Goal: Complete application form: Complete application form

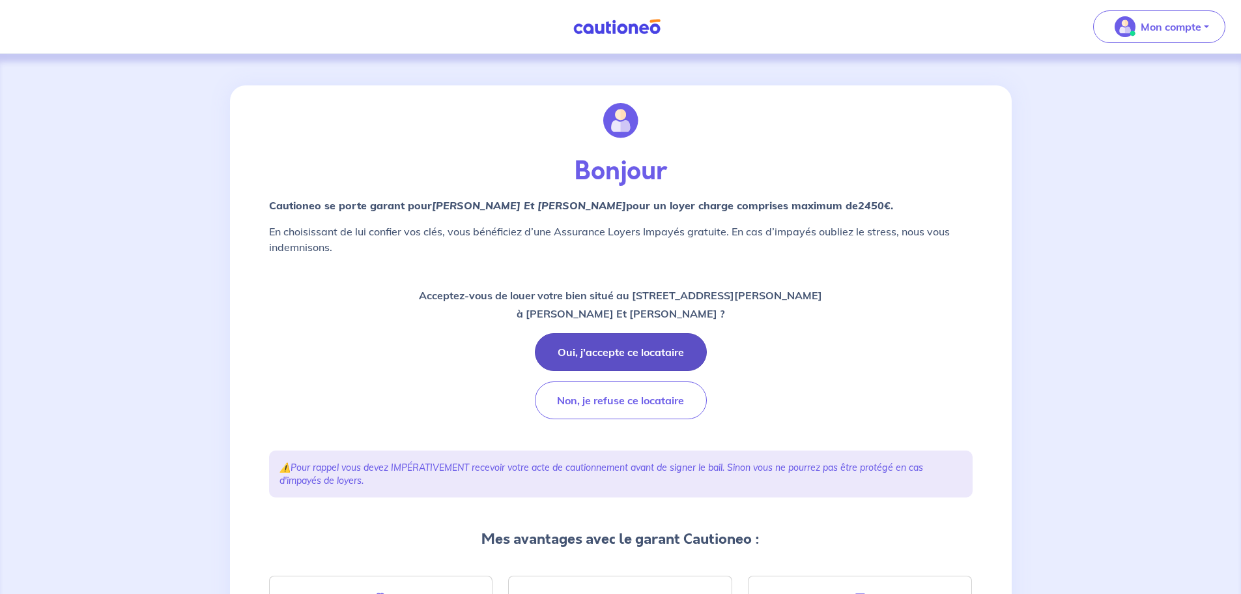
click at [634, 349] on button "Oui, j'accepte ce locataire" at bounding box center [621, 352] width 172 height 38
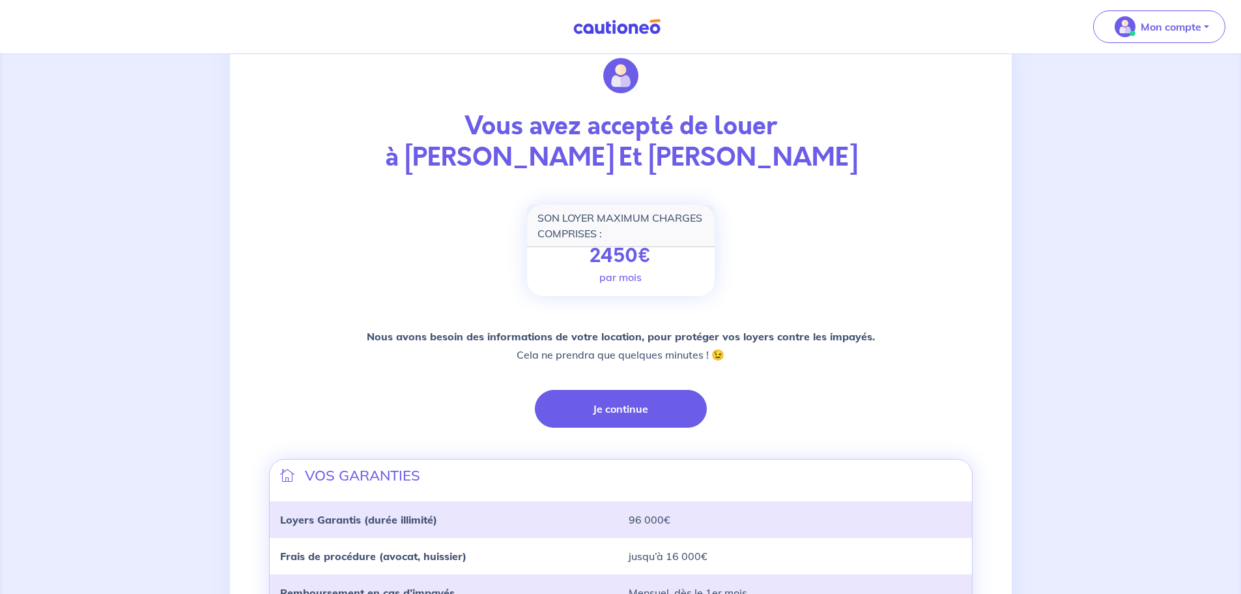
scroll to position [130, 0]
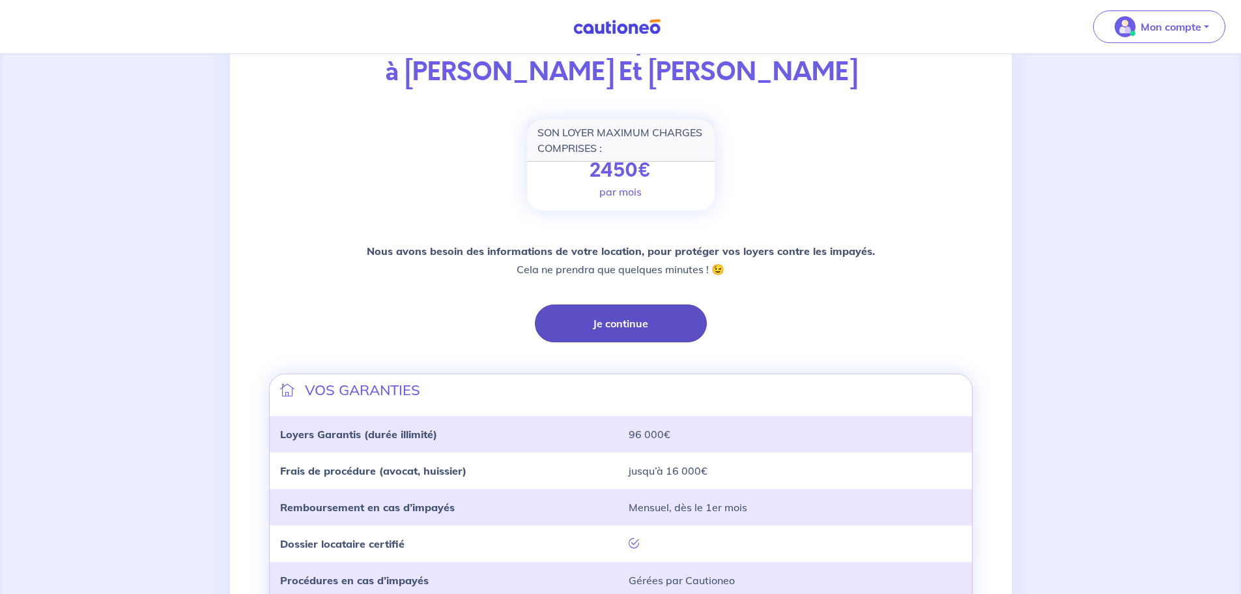
click at [637, 323] on button "Je continue" at bounding box center [621, 323] width 172 height 38
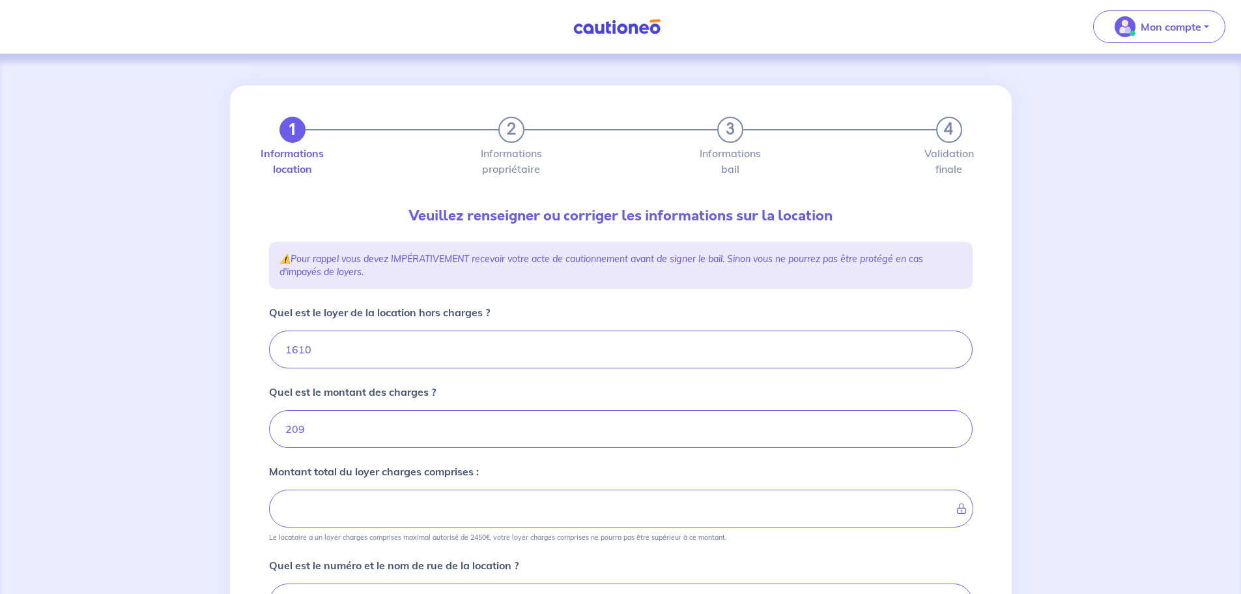
type input "1819"
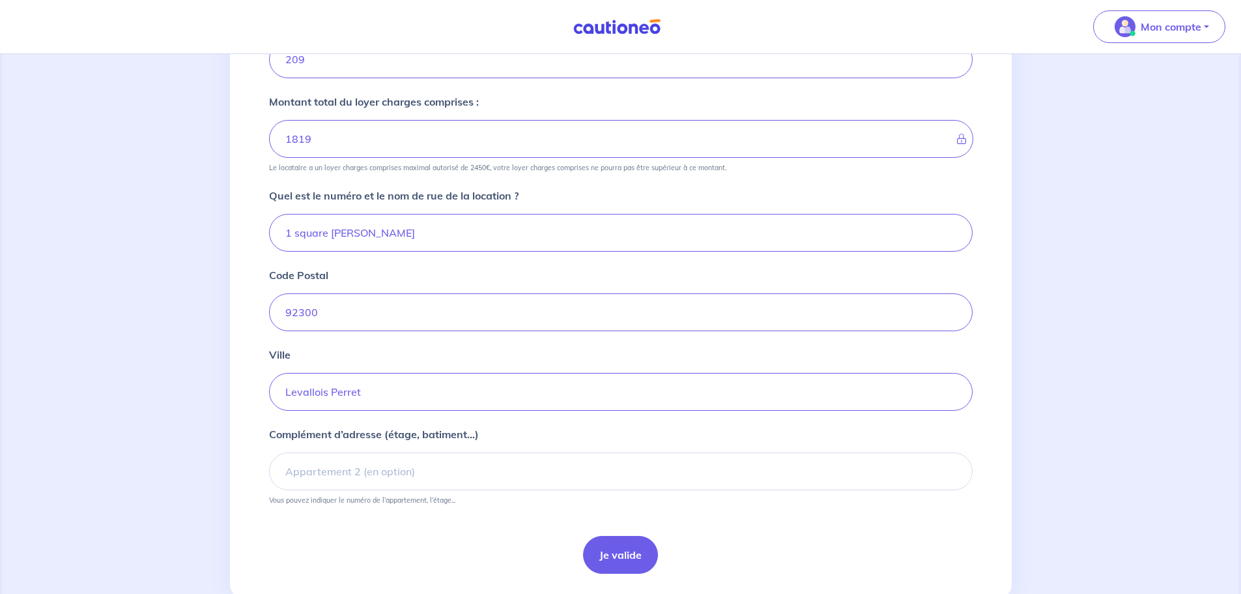
scroll to position [391, 0]
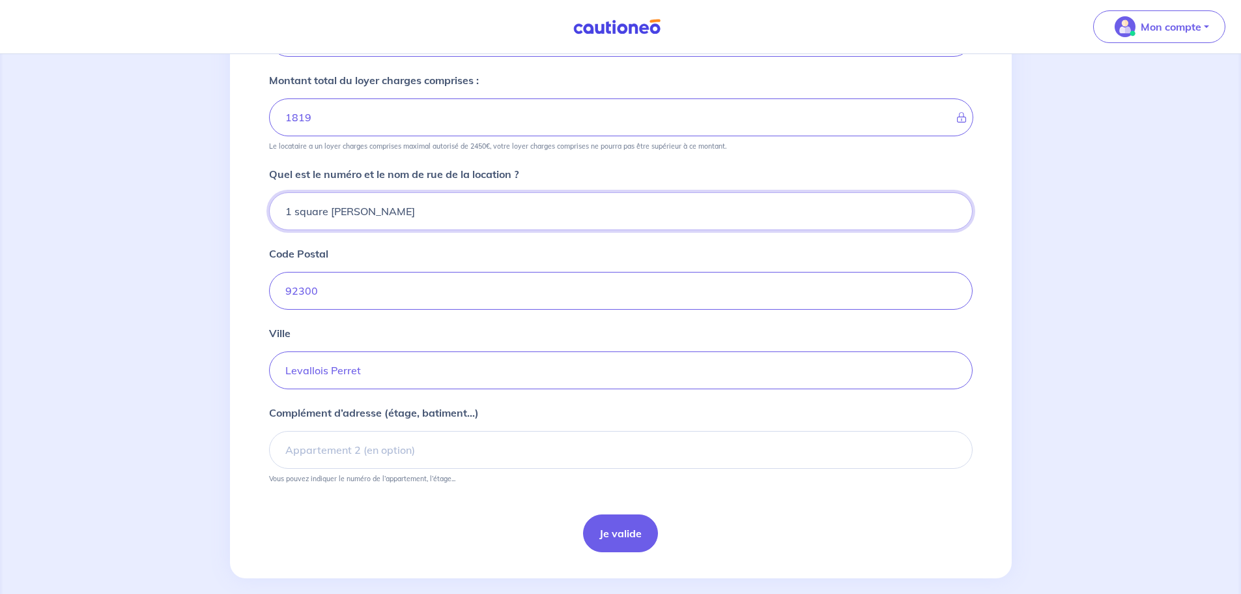
click at [288, 212] on input "1 square andre malraux" at bounding box center [621, 211] width 704 height 38
type input "3 square andre malraux"
click at [618, 532] on button "Je valide" at bounding box center [620, 533] width 75 height 38
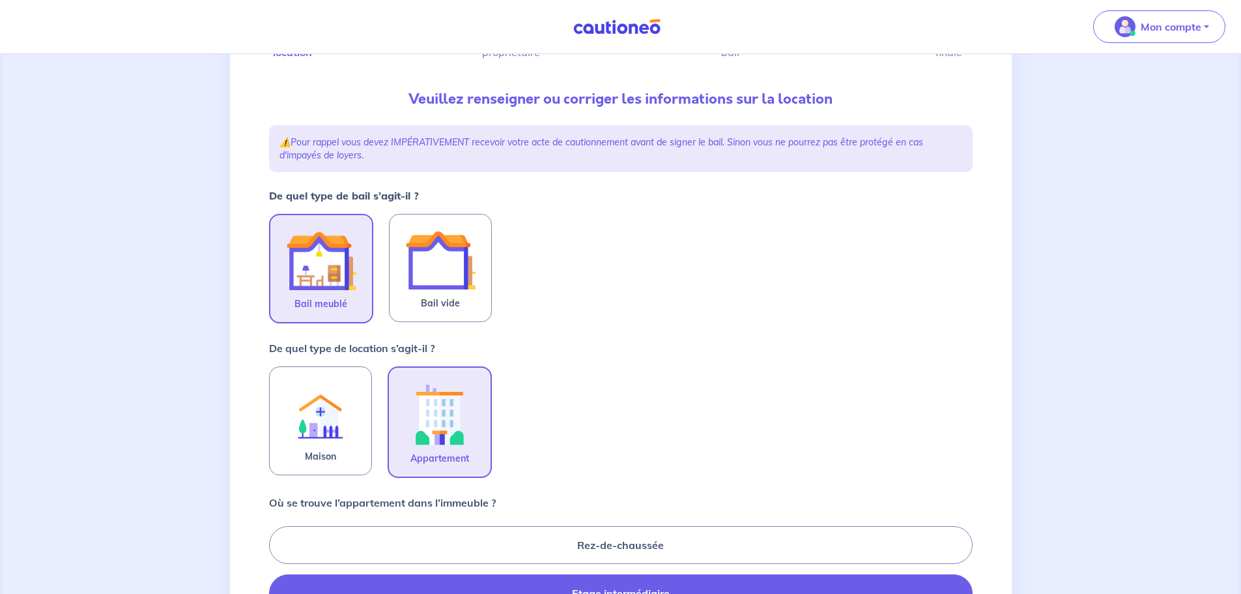
scroll to position [130, 0]
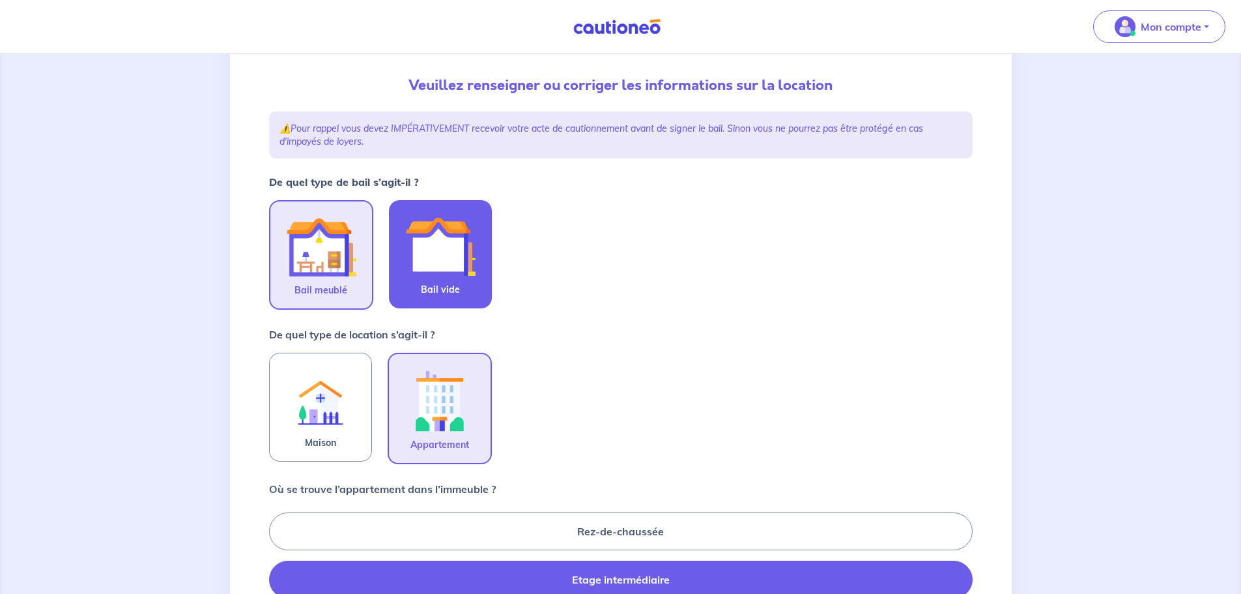
click at [439, 242] on img at bounding box center [440, 246] width 70 height 70
click at [0, 0] on input "Bail vide" at bounding box center [0, 0] width 0 height 0
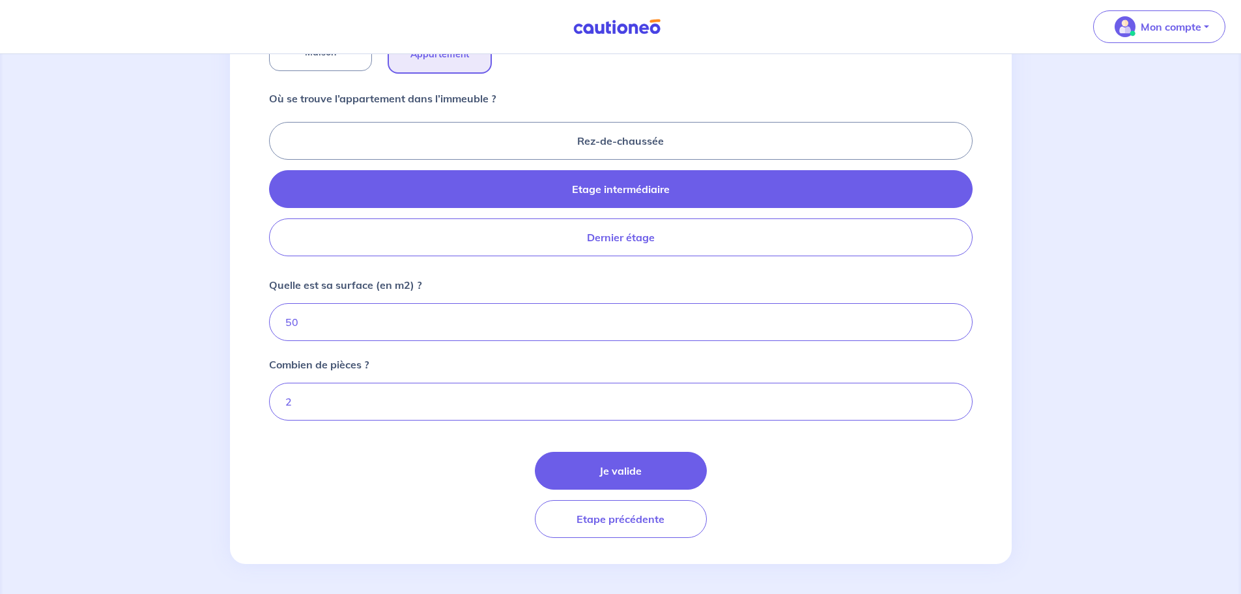
scroll to position [522, 0]
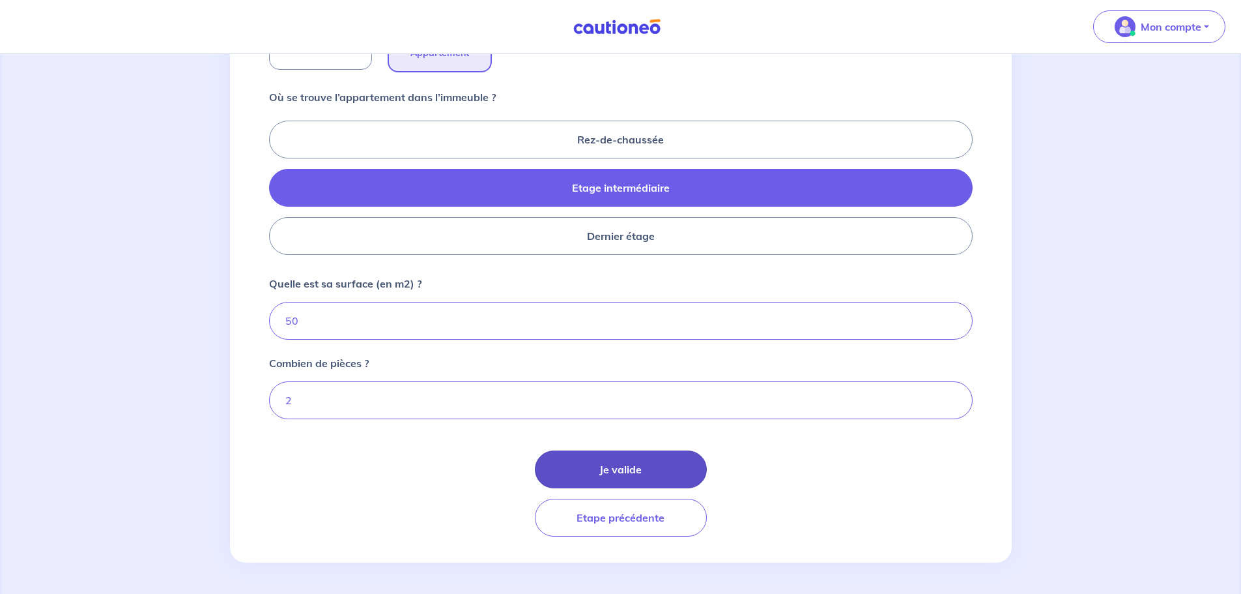
click at [618, 469] on button "Je valide" at bounding box center [621, 469] width 172 height 38
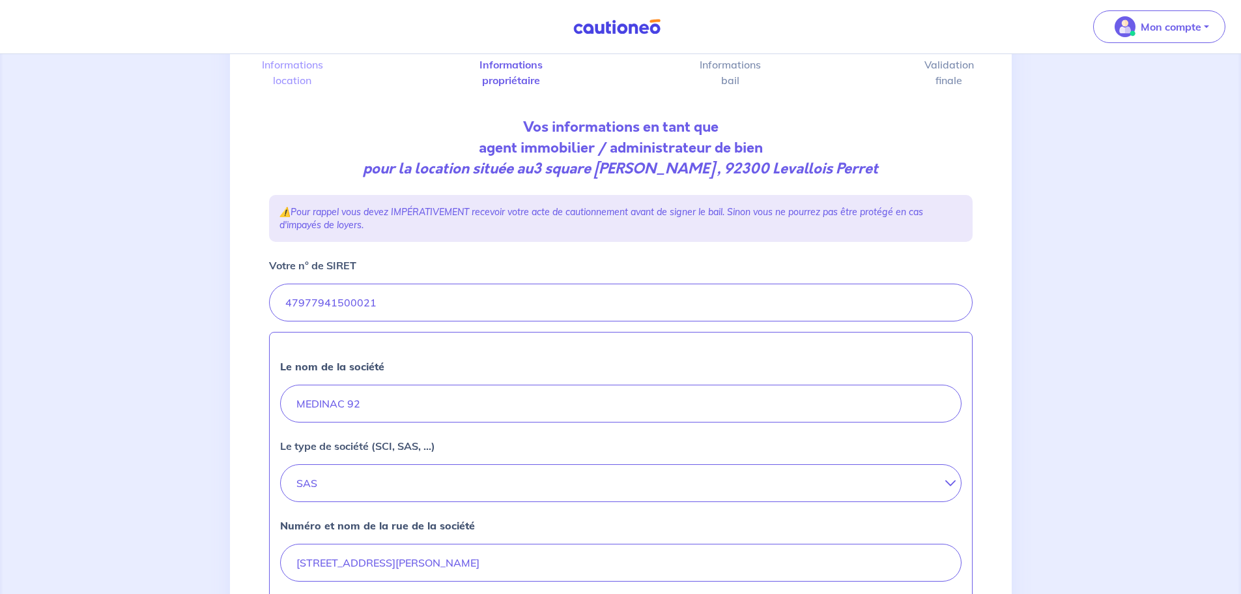
scroll to position [261, 0]
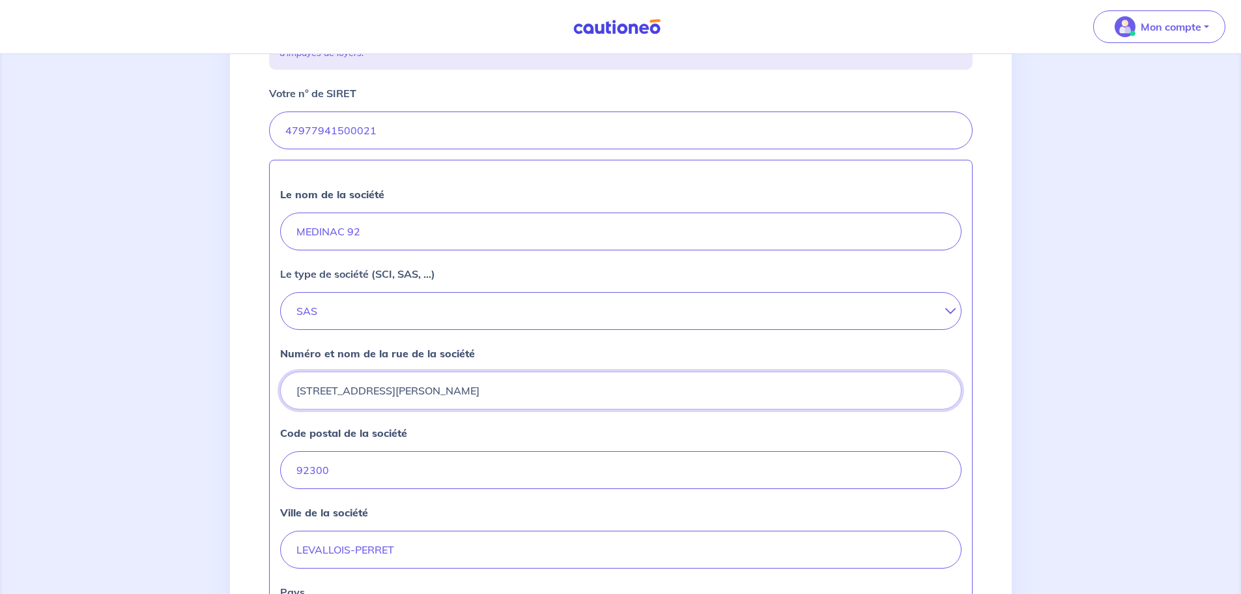
drag, startPoint x: 463, startPoint y: 380, endPoint x: 267, endPoint y: 371, distance: 196.3
click at [267, 371] on div "2 3 4 Informations location Informations propriétaire Informations bail Validat…" at bounding box center [620, 314] width 719 height 978
type input "22 rue edouard nieuport"
click at [337, 485] on input "92300" at bounding box center [621, 470] width 682 height 38
type input "92150"
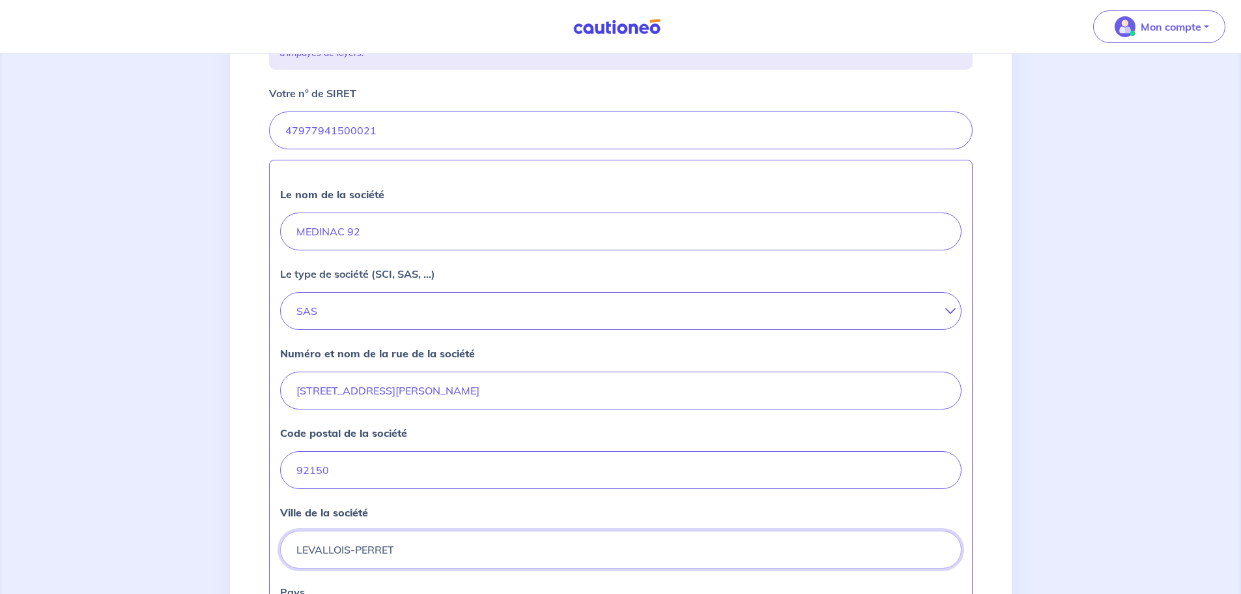
click at [489, 556] on input "LEVALLOIS-PERRET" at bounding box center [621, 549] width 682 height 38
drag, startPoint x: 489, startPoint y: 556, endPoint x: 223, endPoint y: 544, distance: 266.1
click at [224, 544] on div "2 3 4 Informations location Informations propriétaire Informations bail Validat…" at bounding box center [620, 318] width 1241 height 1051
type input "suresnes"
click at [506, 457] on input "92150" at bounding box center [621, 470] width 682 height 38
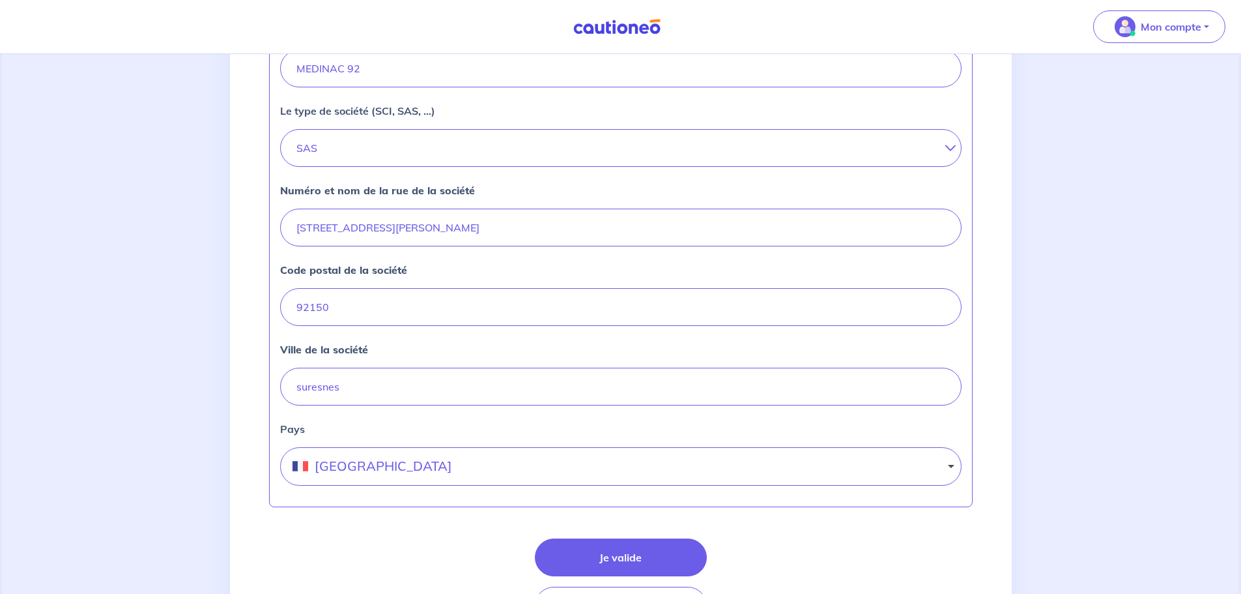
scroll to position [512, 0]
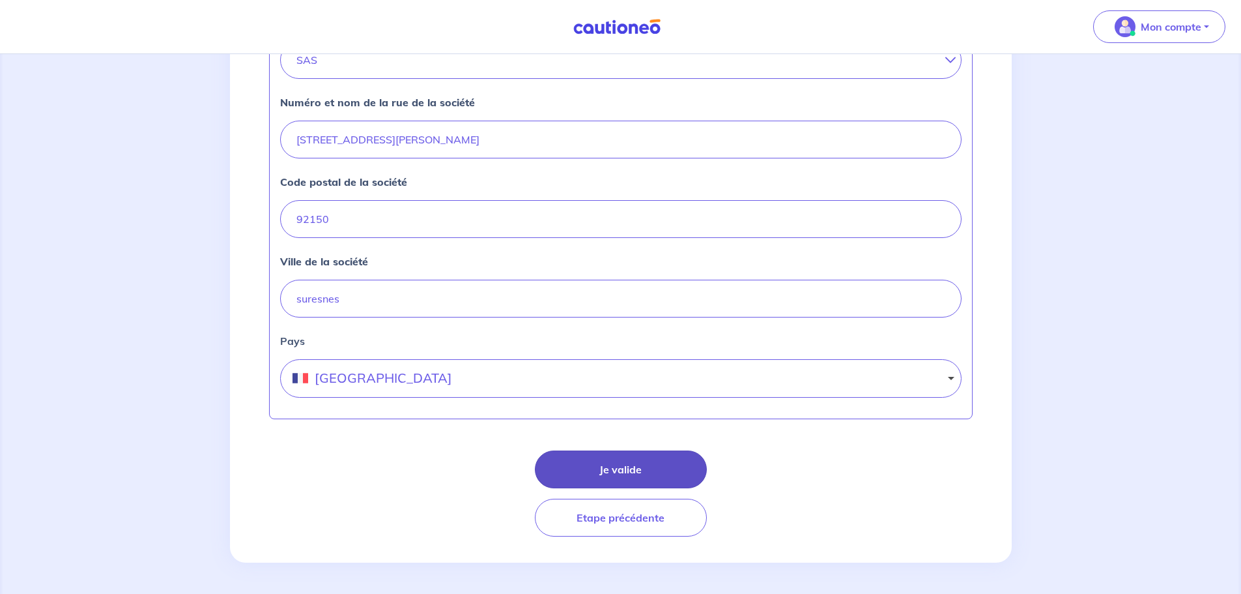
click at [617, 467] on button "Je valide" at bounding box center [621, 469] width 172 height 38
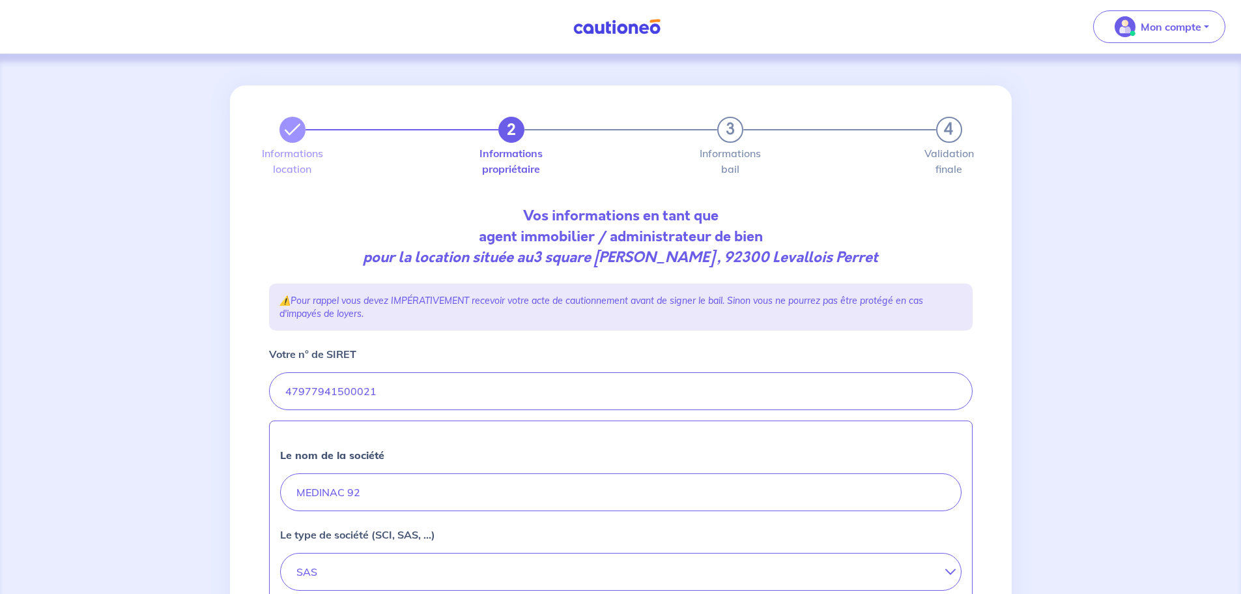
select select "FR"
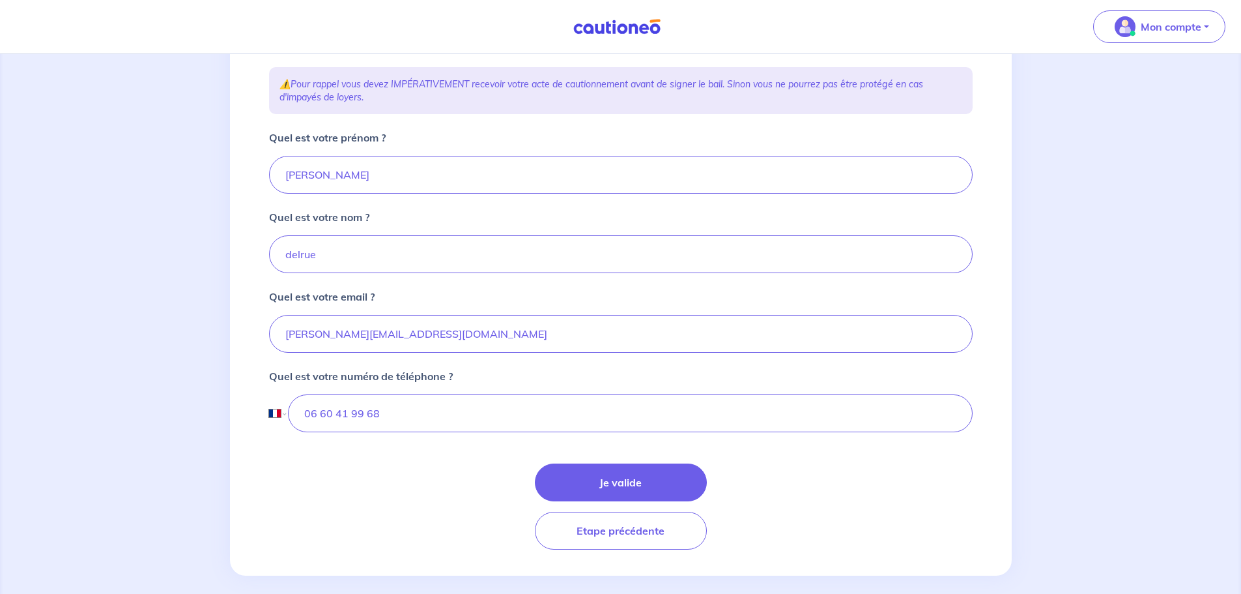
scroll to position [229, 0]
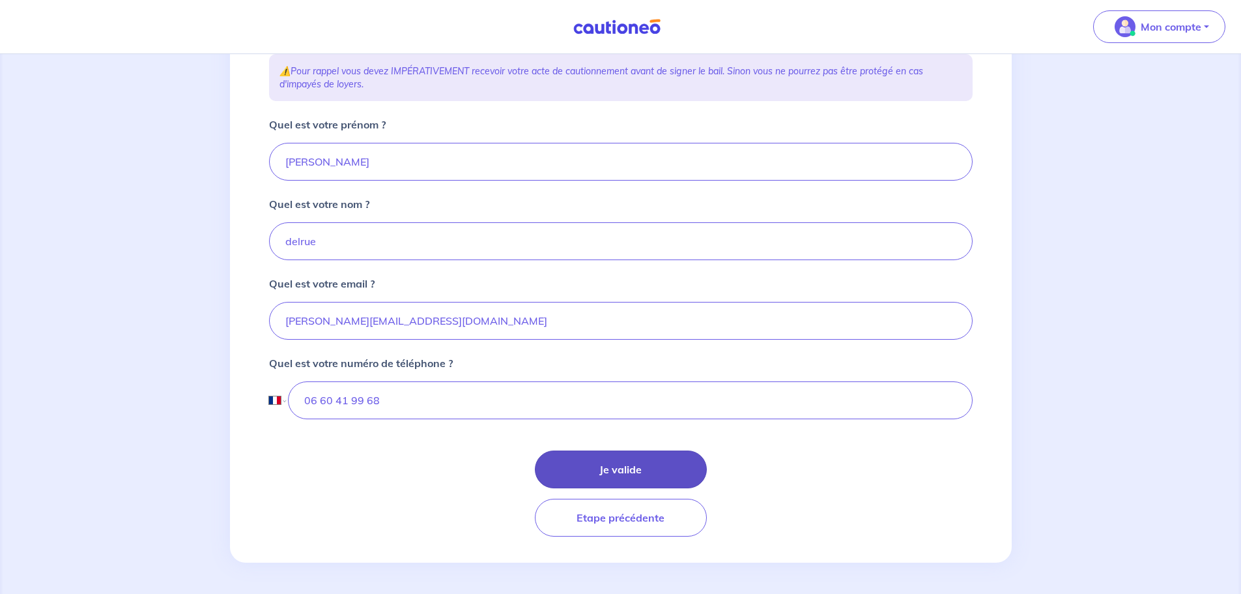
click at [611, 457] on button "Je valide" at bounding box center [621, 469] width 172 height 38
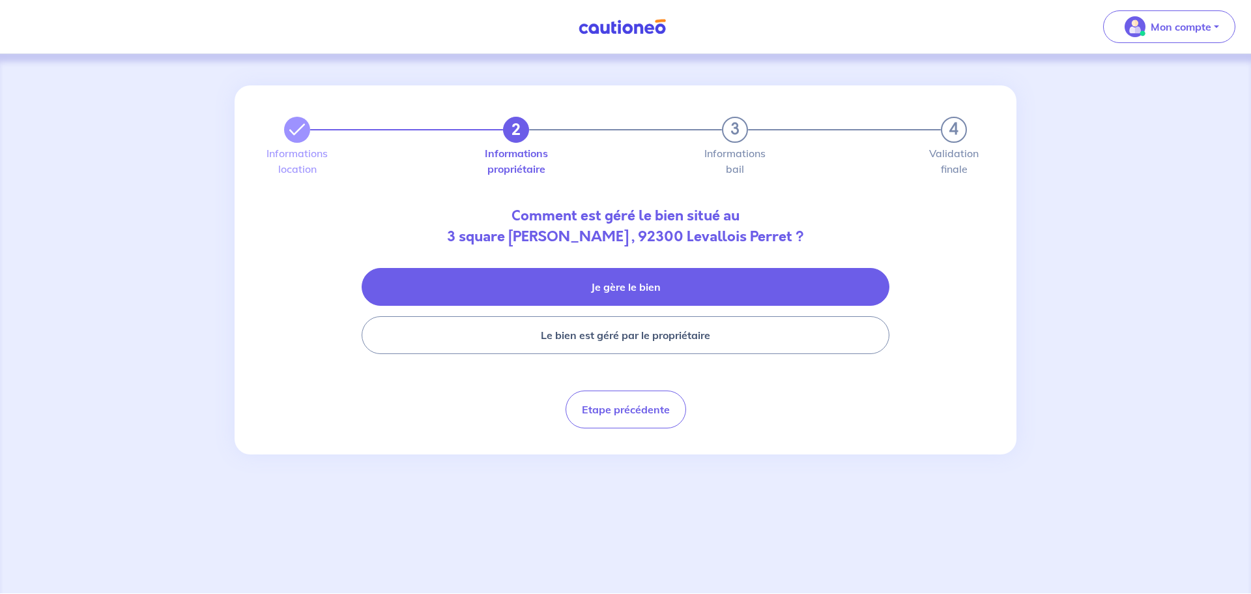
click at [666, 284] on button "Je gère le bien" at bounding box center [626, 287] width 528 height 38
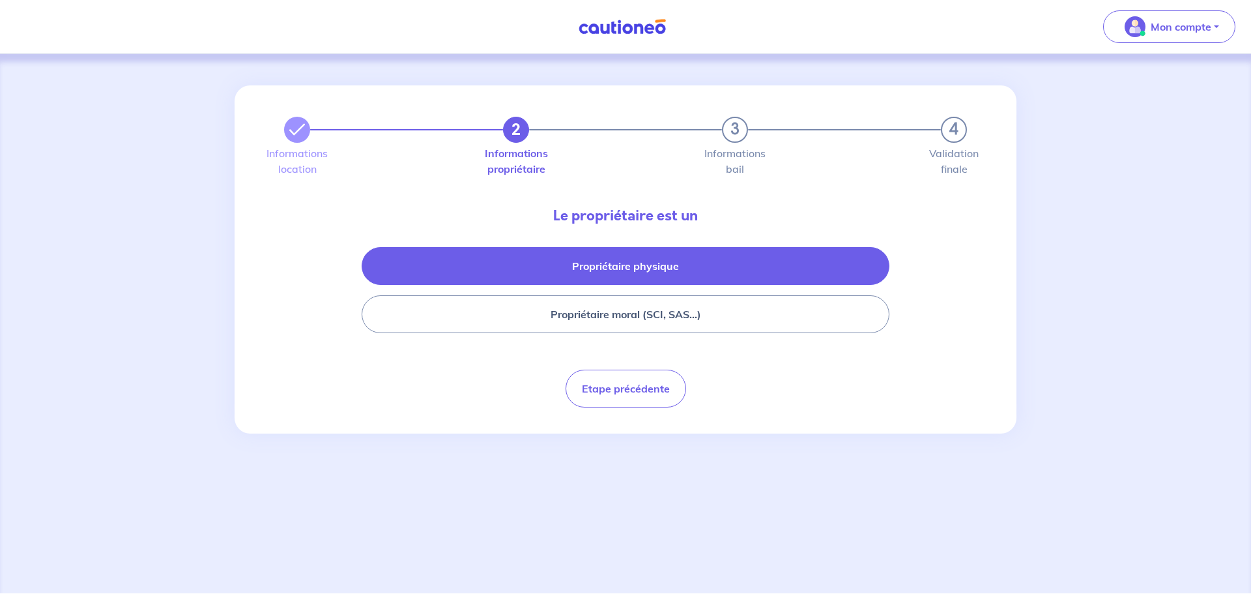
click at [672, 267] on button "Propriétaire physique" at bounding box center [626, 266] width 528 height 38
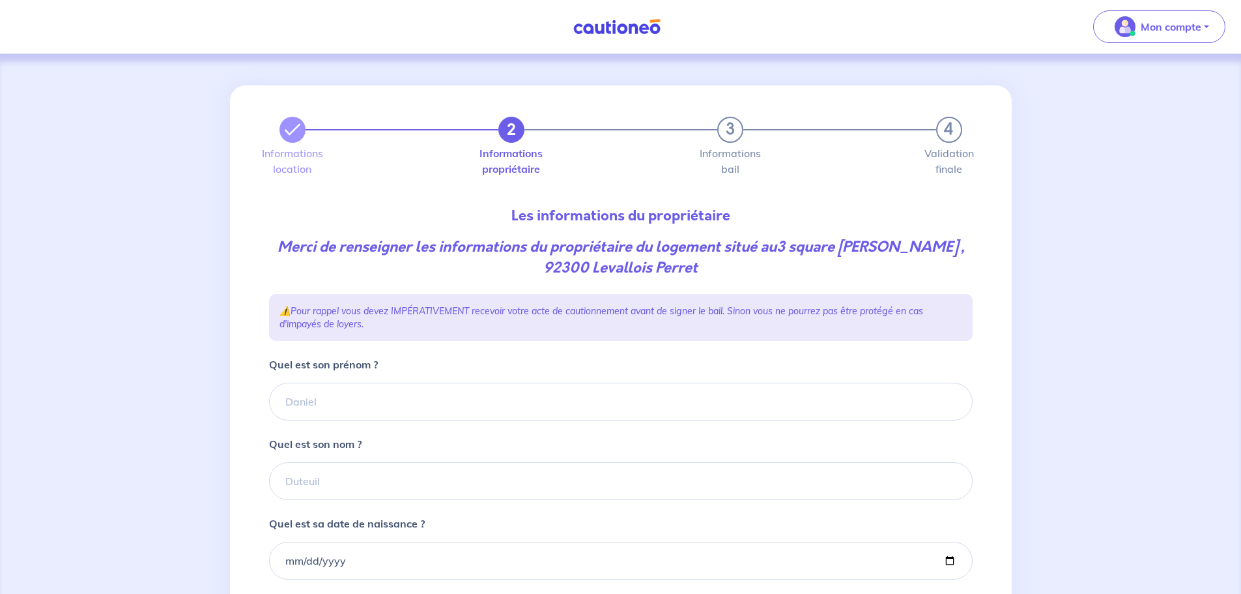
scroll to position [130, 0]
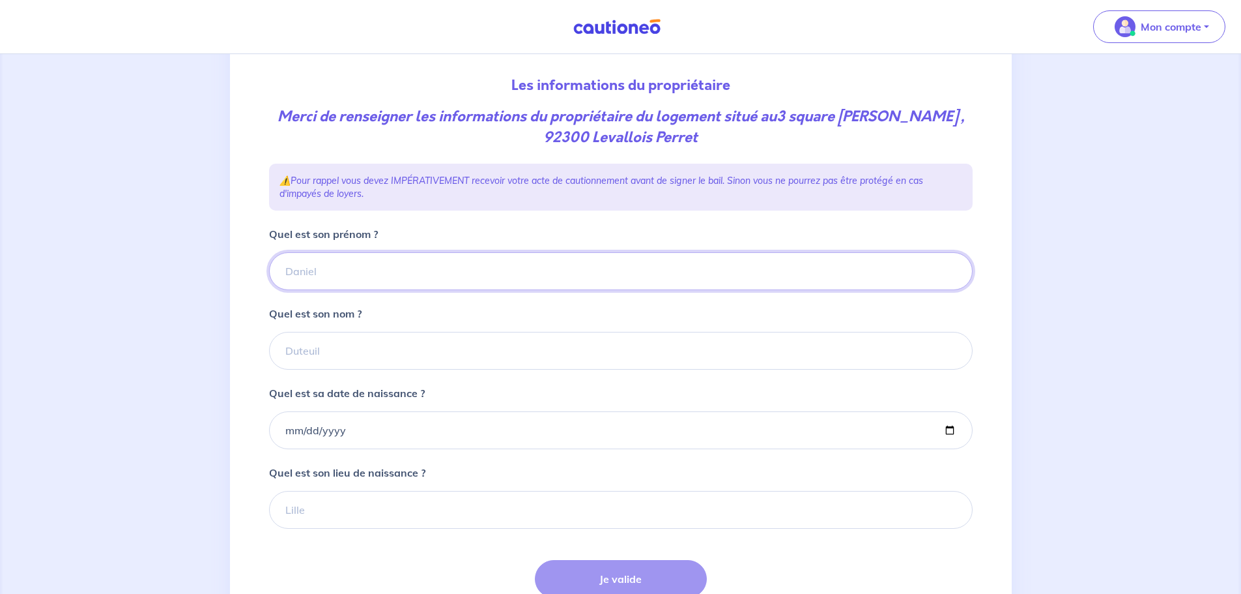
click at [377, 289] on input "Quel est son prénom ?" at bounding box center [621, 271] width 704 height 38
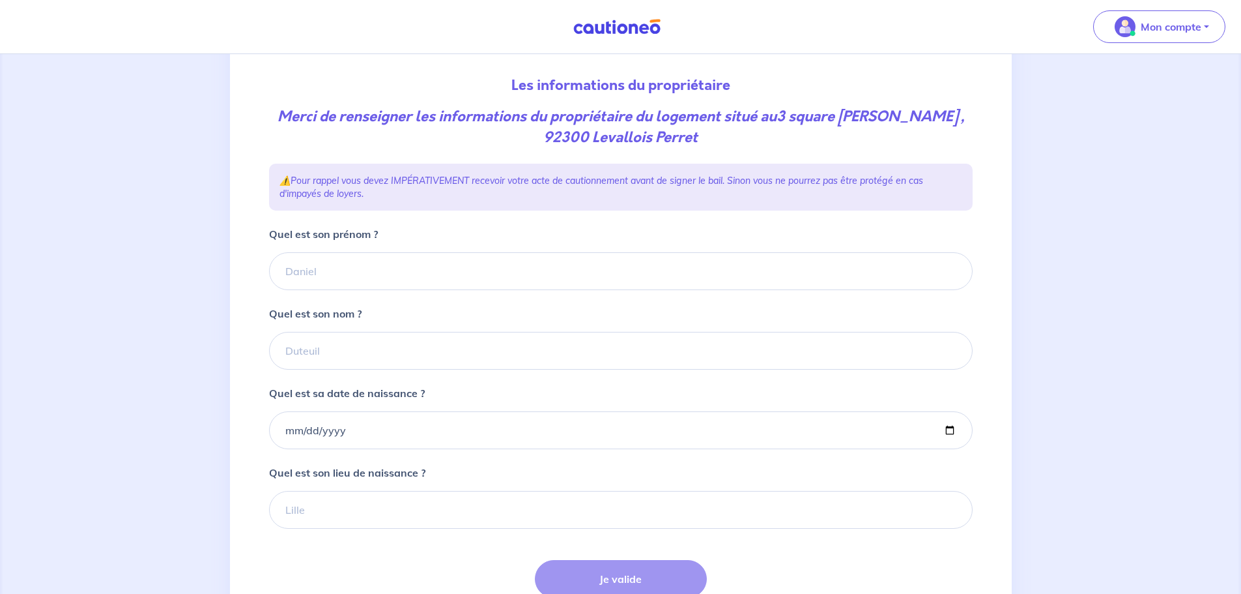
click at [1159, 130] on div "2 3 4 Informations location Informations propriétaire Informations bail Validat…" at bounding box center [620, 313] width 1241 height 779
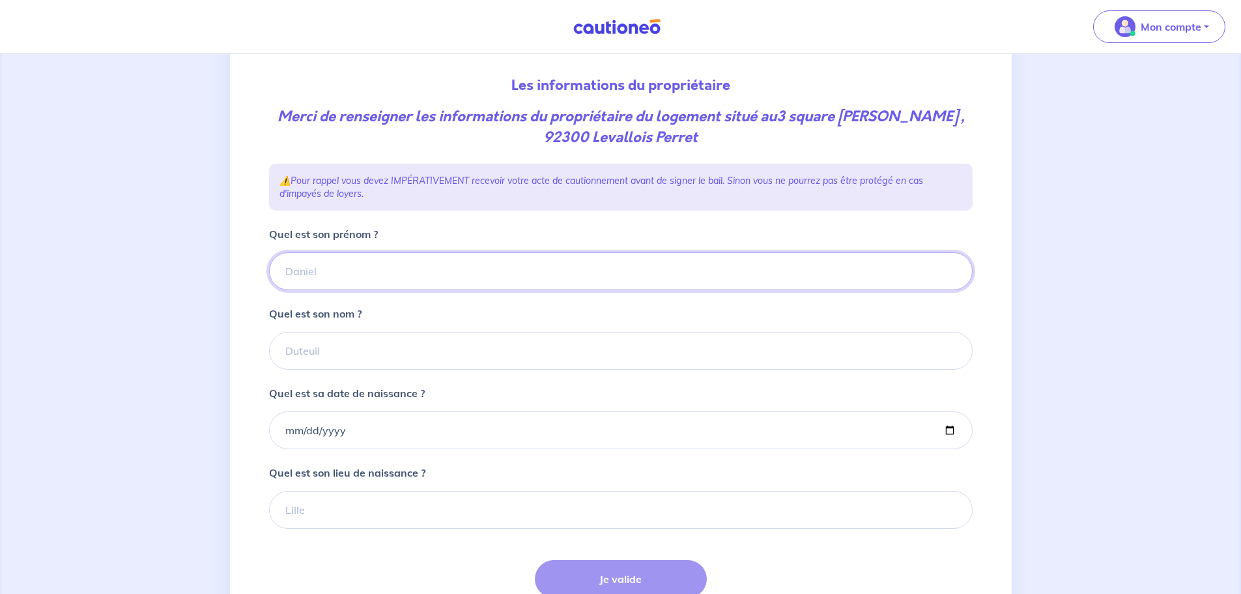
click at [315, 268] on input "Quel est son prénom ?" at bounding box center [621, 271] width 704 height 38
type input "Joel et Nicole"
click at [317, 349] on input "Quel est son nom ?" at bounding box center [621, 351] width 704 height 38
type input "TEISSEDRE"
click at [358, 440] on input "Quel est sa date de naissance ?" at bounding box center [621, 430] width 704 height 38
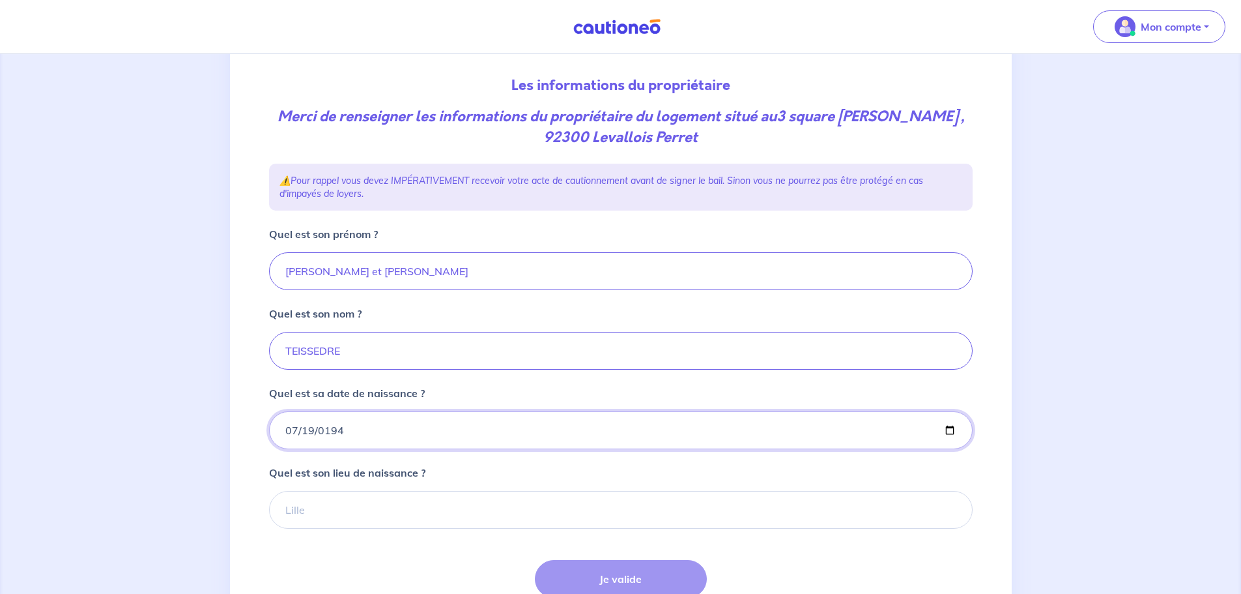
type input "1941-07-19"
click at [430, 431] on input "1941-07-19" at bounding box center [621, 430] width 704 height 38
click at [593, 430] on input "1941-07-19" at bounding box center [621, 430] width 704 height 38
click at [328, 501] on input "Quel est son lieu de naissance ?" at bounding box center [621, 510] width 704 height 38
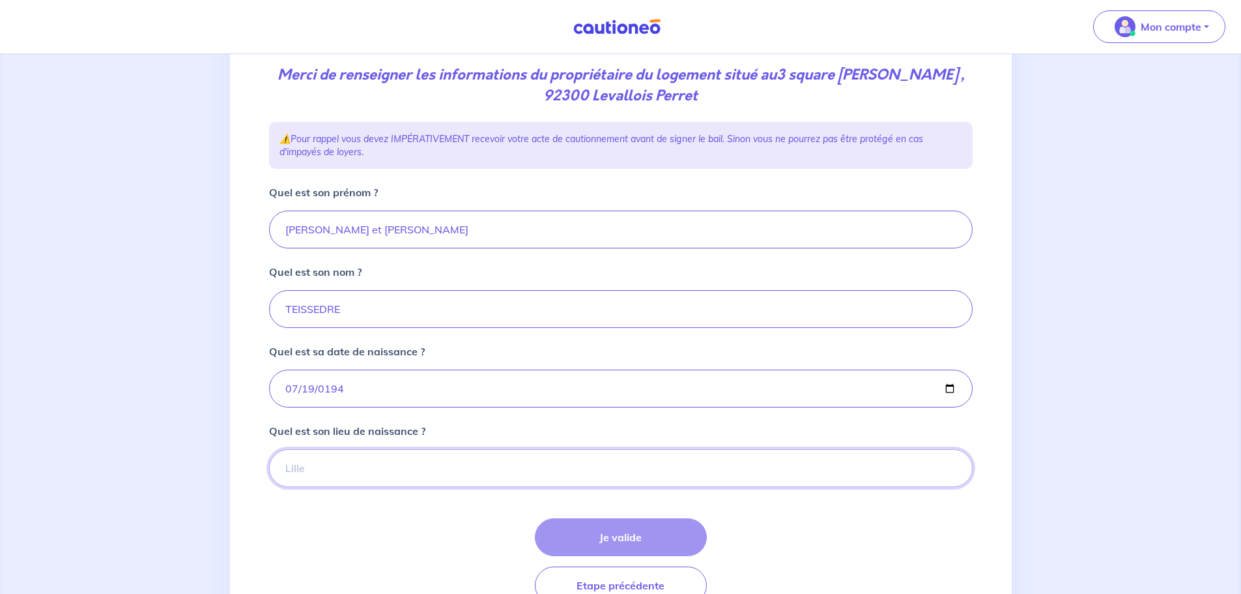
scroll to position [195, 0]
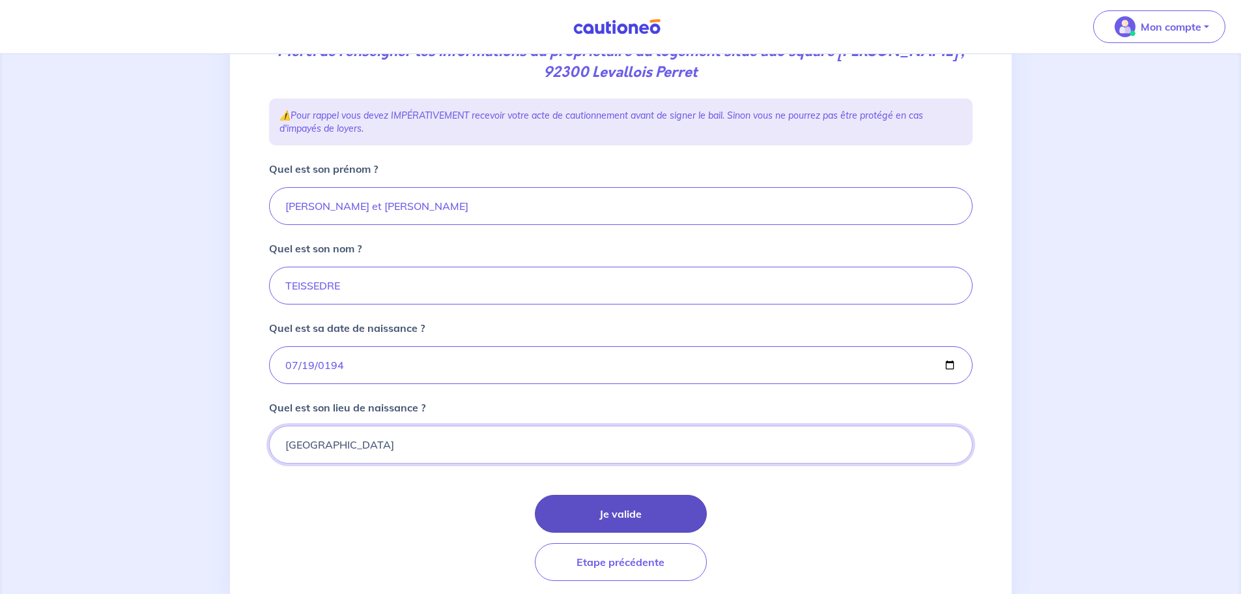
type input "montpellier"
click at [615, 508] on button "Je valide" at bounding box center [621, 514] width 172 height 38
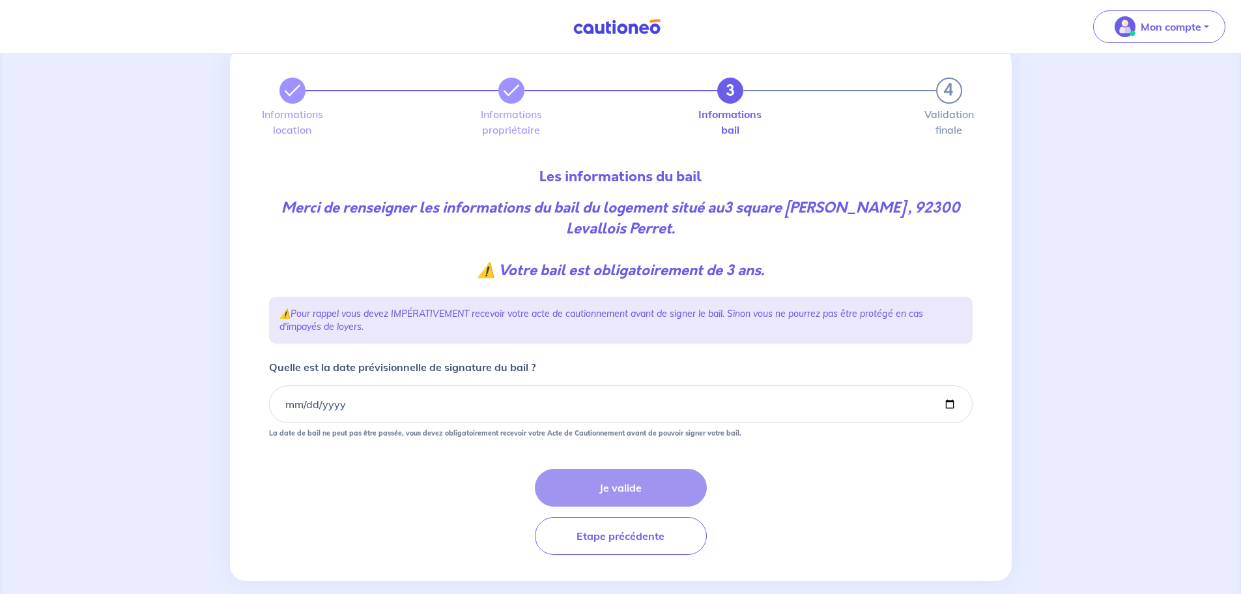
scroll to position [57, 0]
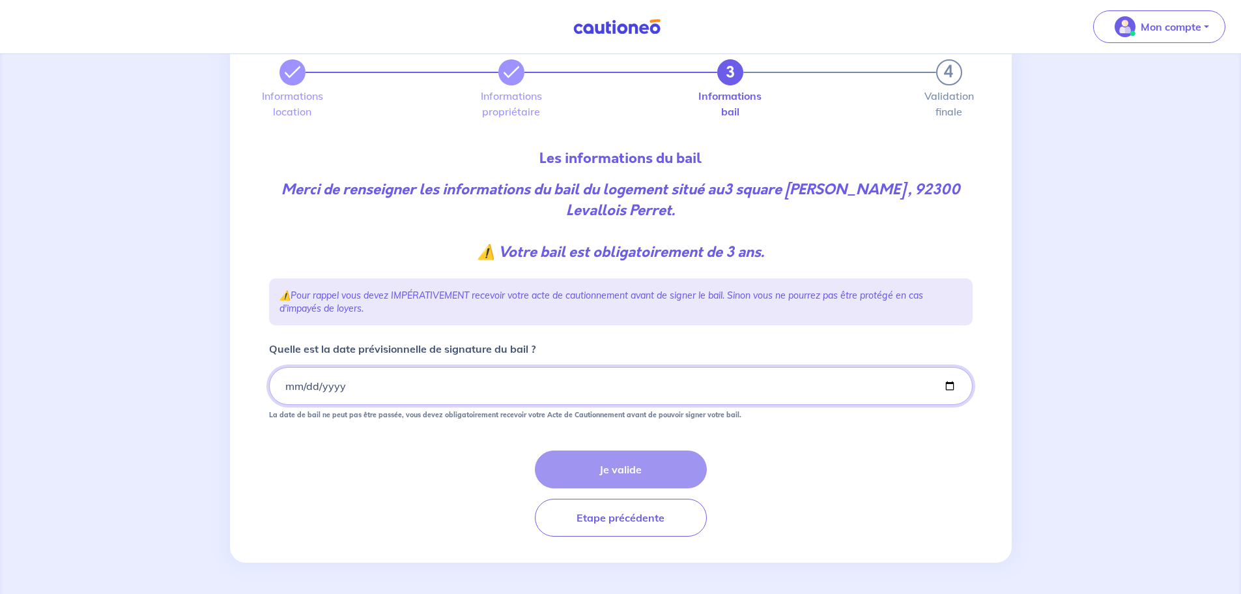
click at [382, 395] on input "Quelle est la date prévisionnelle de signature du bail ?" at bounding box center [621, 386] width 704 height 38
click at [950, 384] on input "Quelle est la date prévisionnelle de signature du bail ?" at bounding box center [621, 386] width 704 height 38
type input "2025-08-25"
click at [591, 472] on button "Je valide" at bounding box center [621, 469] width 172 height 38
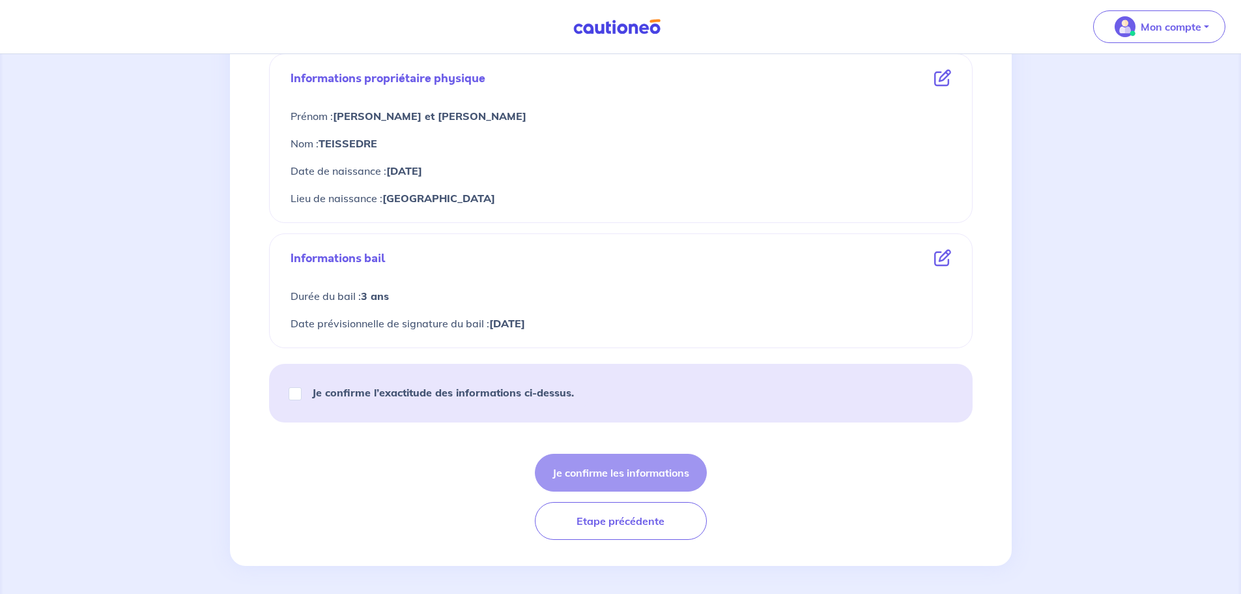
scroll to position [472, 0]
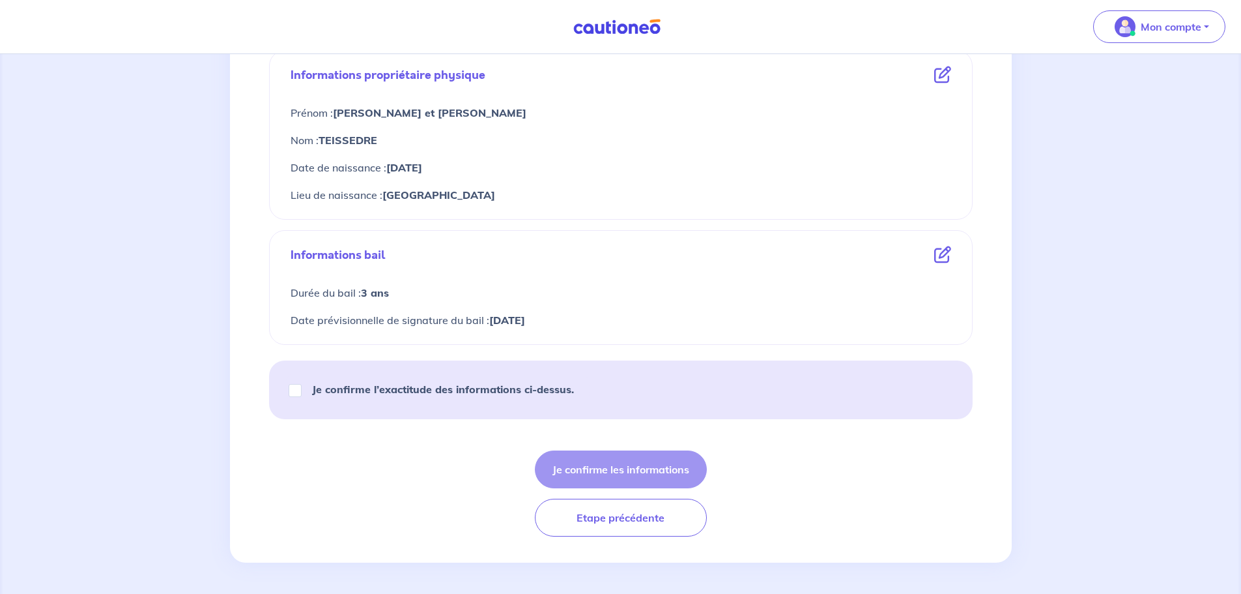
click at [446, 392] on strong "Je confirme l’exactitude des informations ci-dessus." at bounding box center [443, 389] width 262 height 13
click at [302, 392] on input "Je confirme l’exactitude des informations ci-dessus." at bounding box center [295, 390] width 13 height 13
checkbox input "true"
click at [669, 480] on button "Je confirme les informations" at bounding box center [621, 469] width 172 height 38
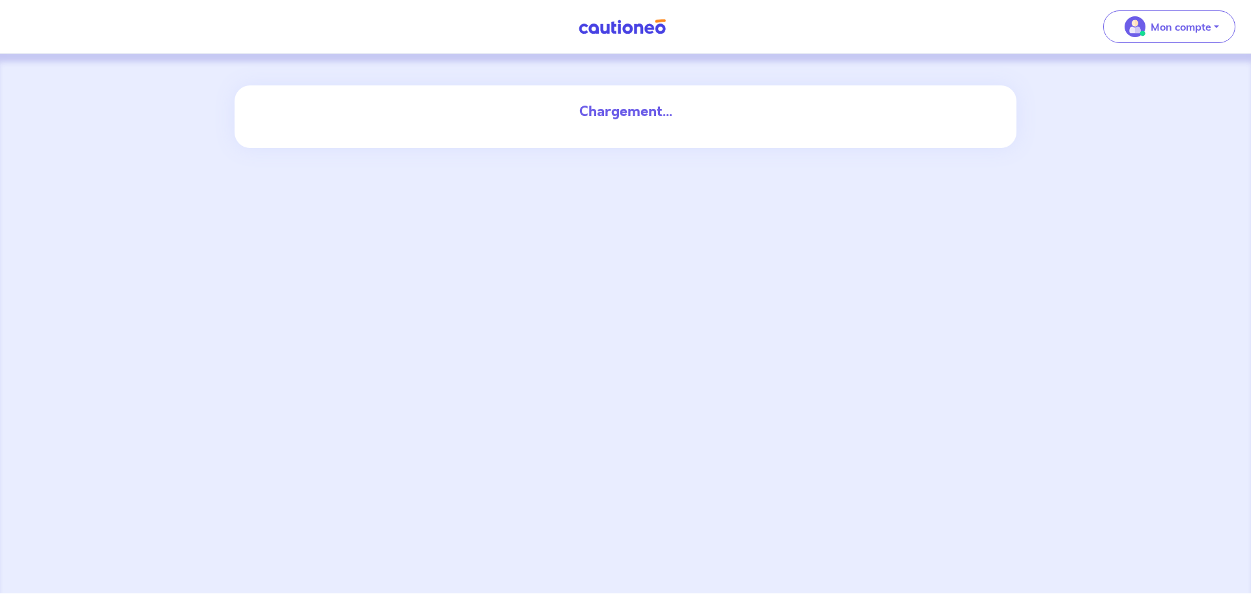
click at [931, 505] on div "Chargement..." at bounding box center [625, 323] width 1251 height 539
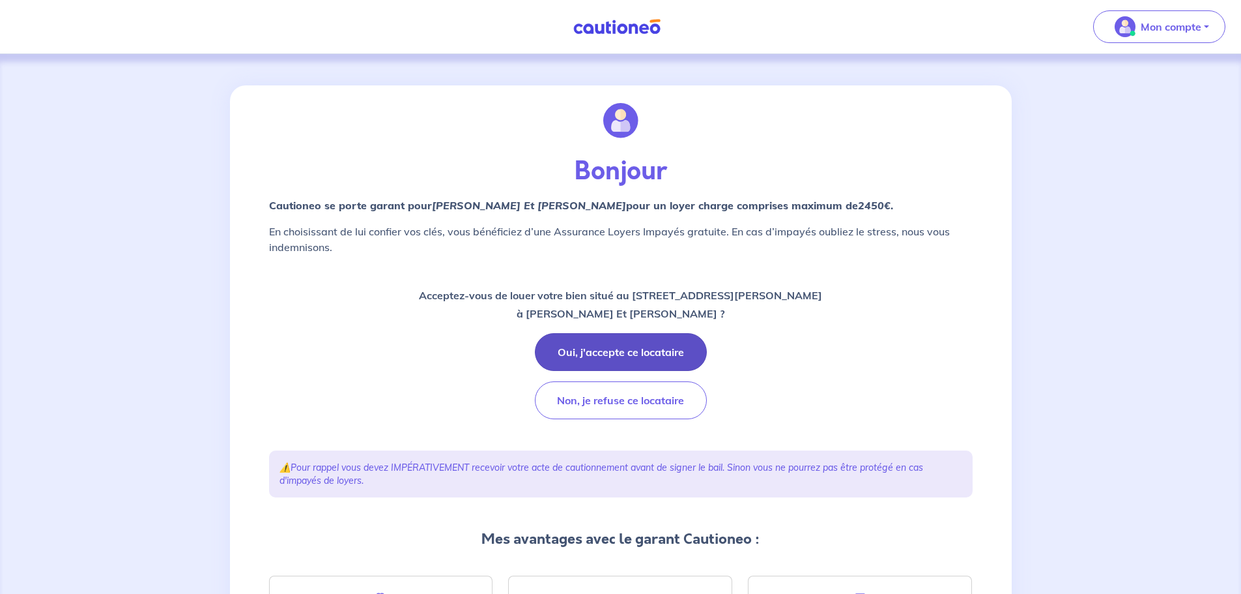
click at [629, 350] on button "Oui, j'accepte ce locataire" at bounding box center [621, 352] width 172 height 38
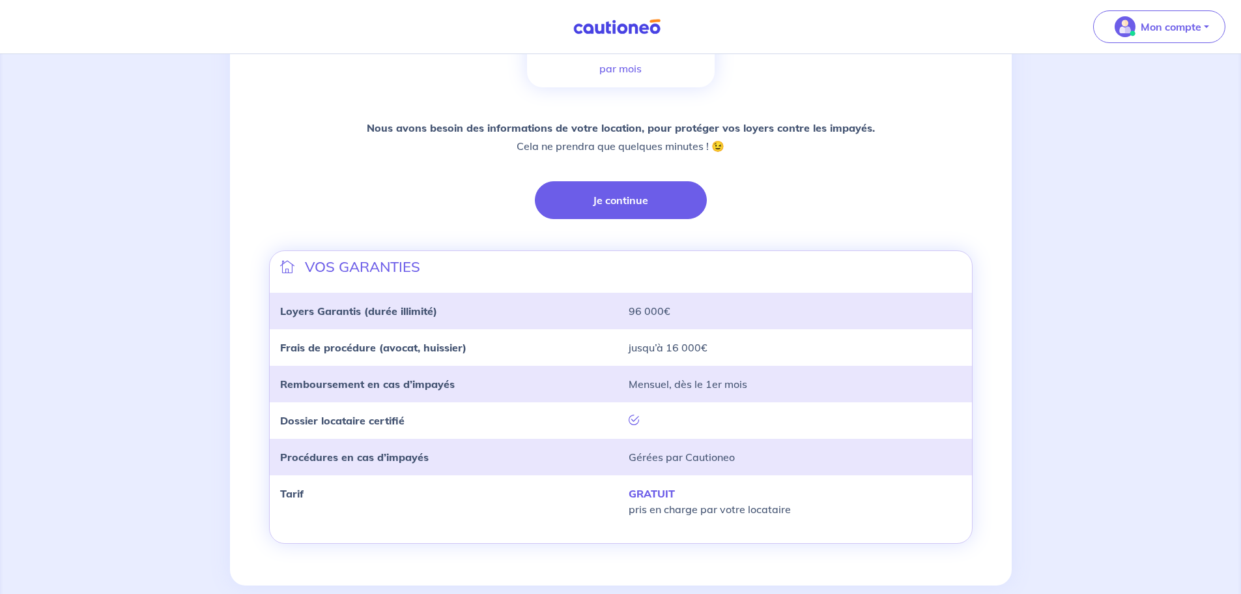
scroll to position [261, 0]
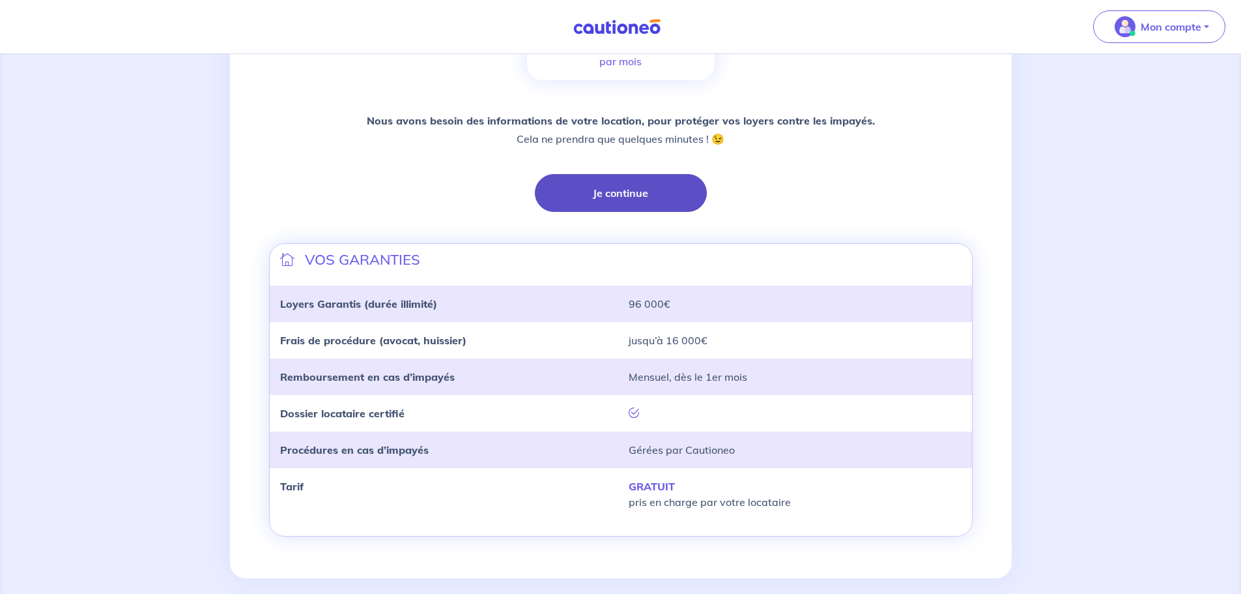
click at [622, 184] on button "Je continue" at bounding box center [621, 193] width 172 height 38
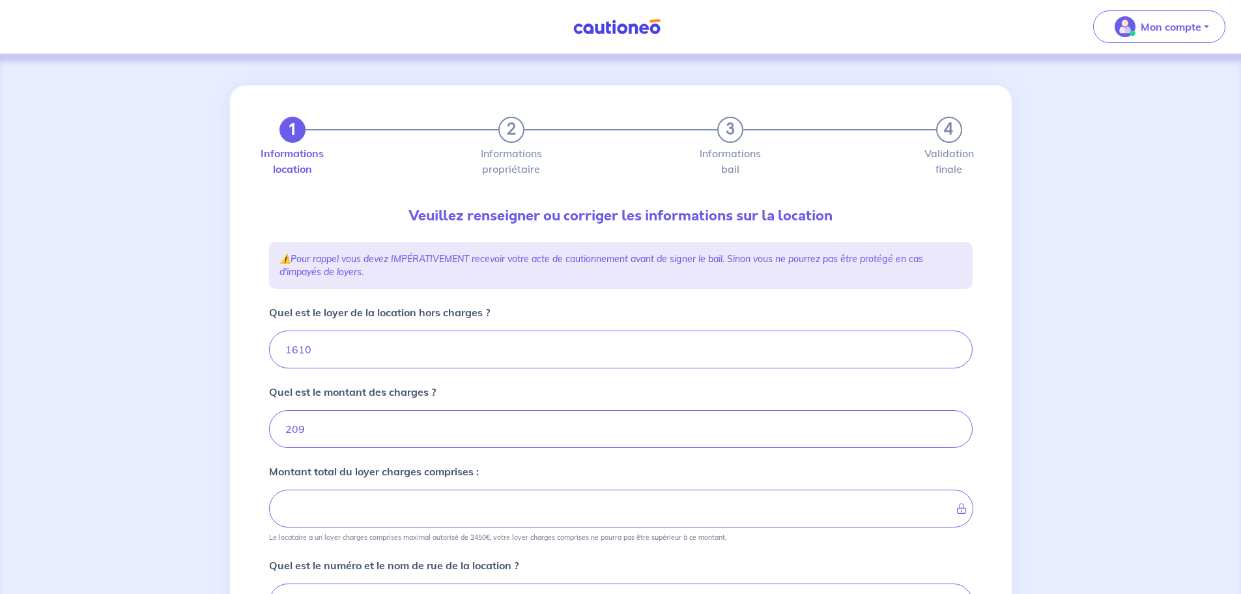
type input "1819"
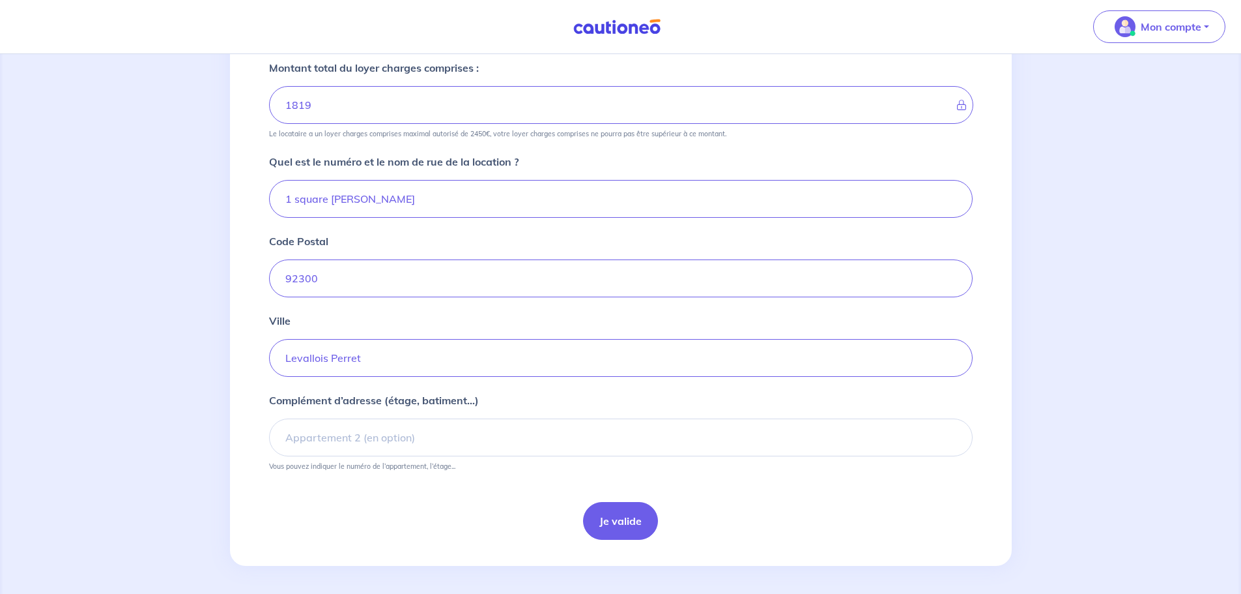
scroll to position [407, 0]
click at [293, 195] on input "1 square andre malraux" at bounding box center [621, 196] width 704 height 38
type input "3 square andre malraux"
click at [613, 523] on button "Je valide" at bounding box center [620, 517] width 75 height 38
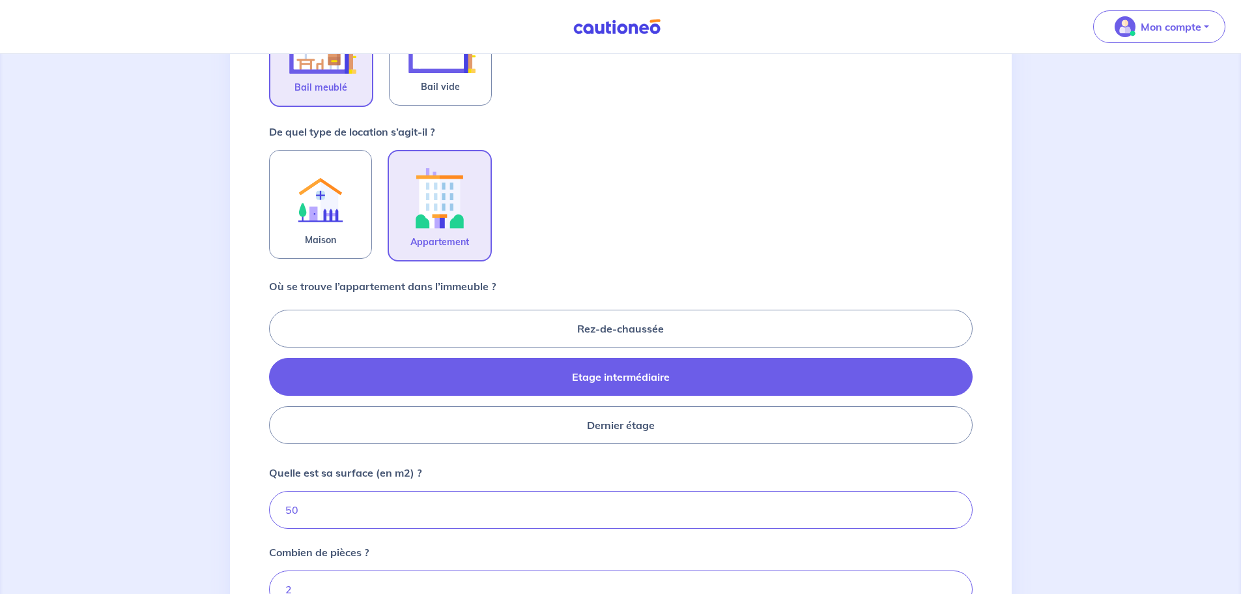
scroll to position [261, 0]
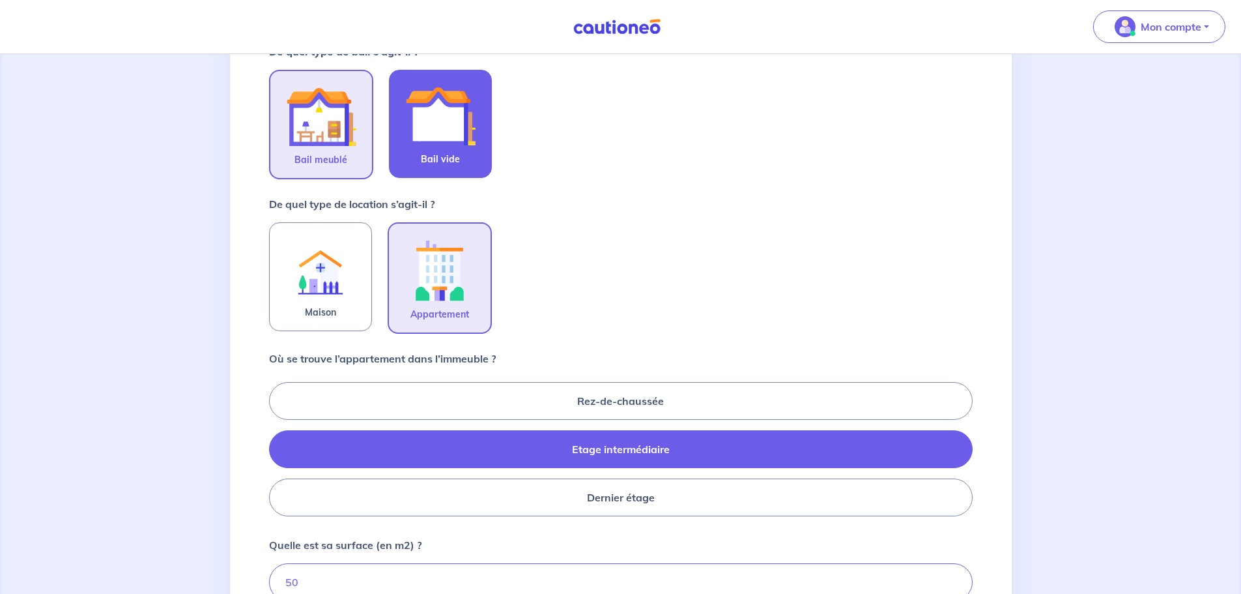
click at [441, 120] on img at bounding box center [440, 116] width 70 height 70
click at [0, 0] on input "Bail vide" at bounding box center [0, 0] width 0 height 0
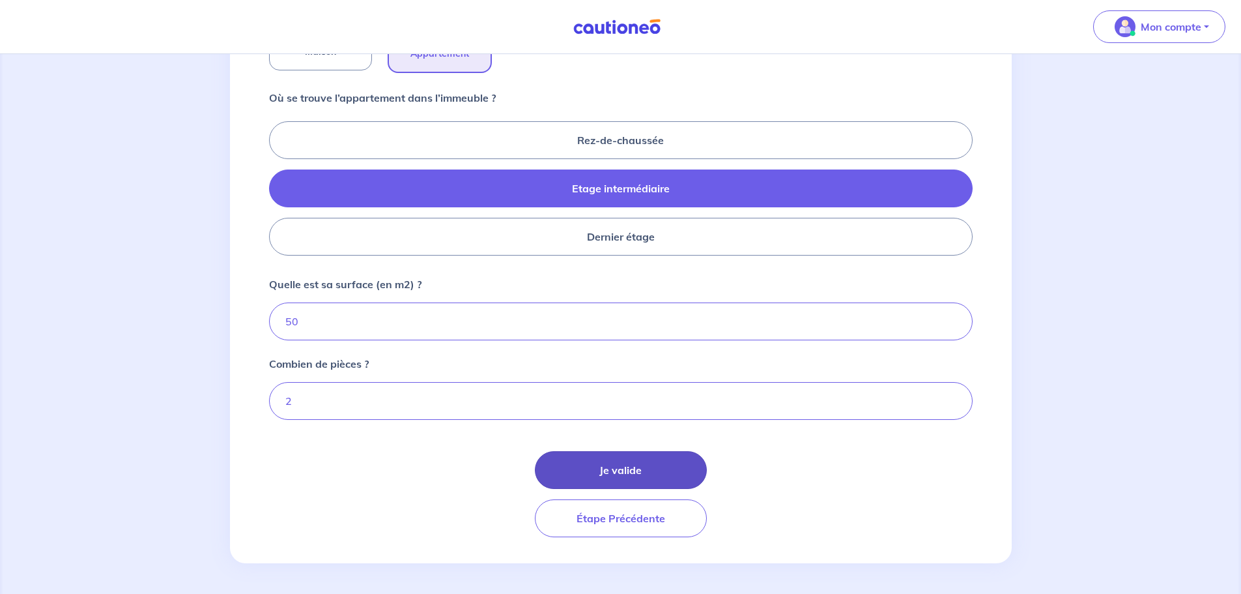
scroll to position [522, 0]
click at [621, 458] on button "Je valide" at bounding box center [621, 469] width 172 height 38
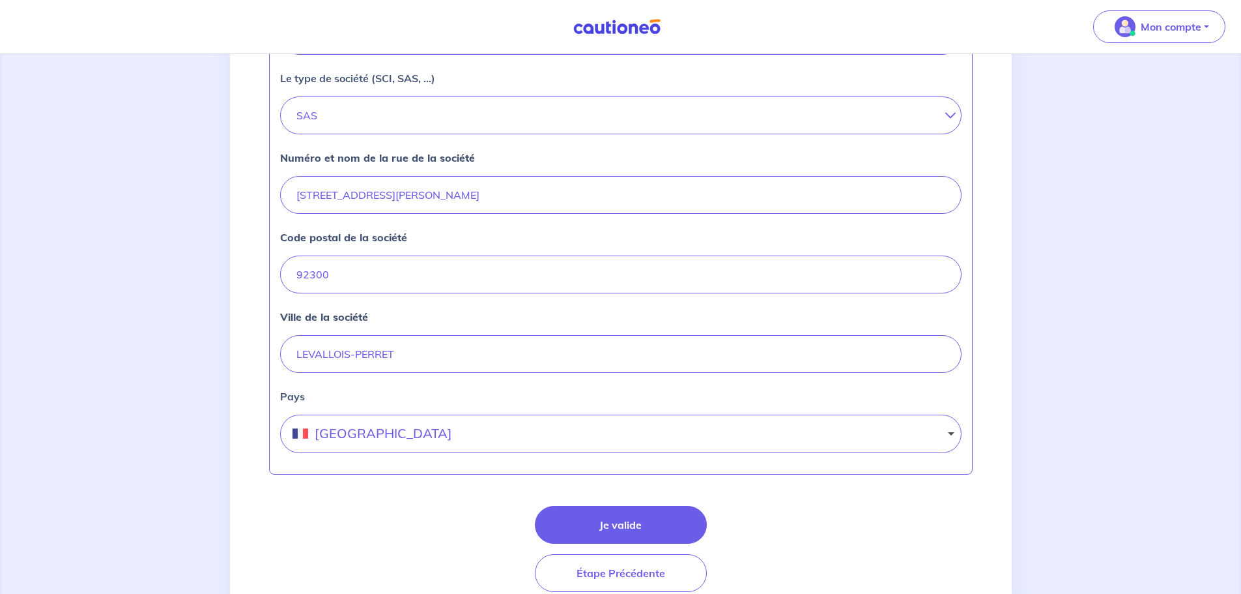
scroll to position [391, 0]
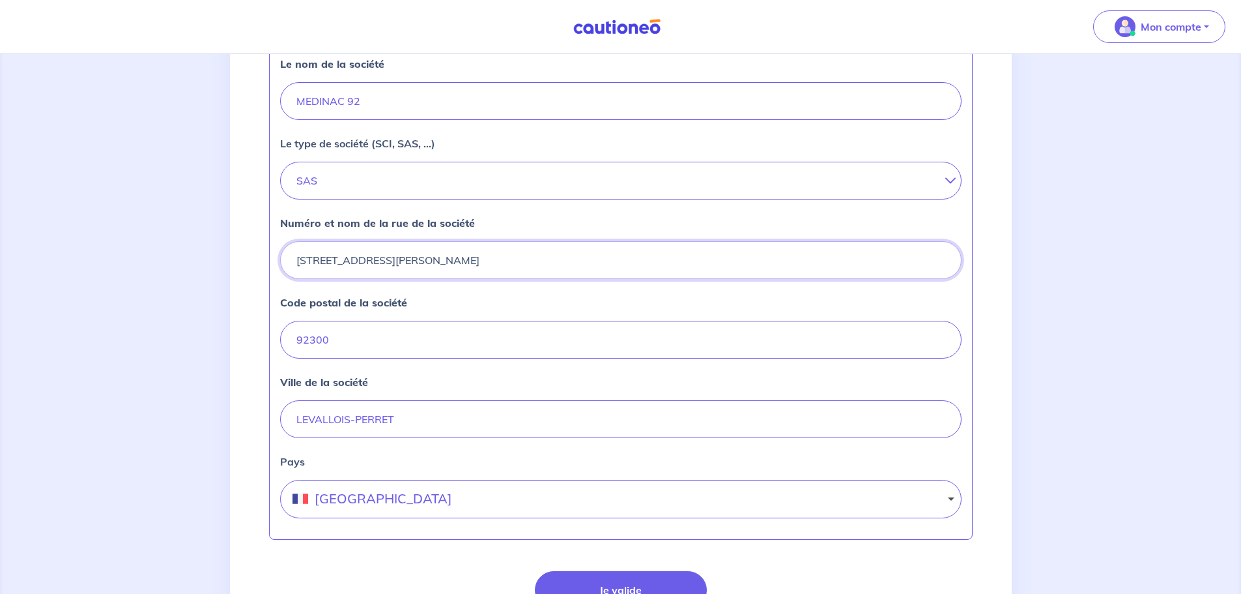
drag, startPoint x: 438, startPoint y: 257, endPoint x: 247, endPoint y: 252, distance: 191.0
click at [248, 253] on div "2 3 4 Informations location Informations propriétaire Informations bail Validat…" at bounding box center [621, 188] width 782 height 989
type input "22 rue edouard nieuport"
drag, startPoint x: 362, startPoint y: 340, endPoint x: 180, endPoint y: 317, distance: 183.9
click at [186, 319] on div "2 3 4 Informations location Informations propriétaire Informations bail Validat…" at bounding box center [620, 188] width 1241 height 1051
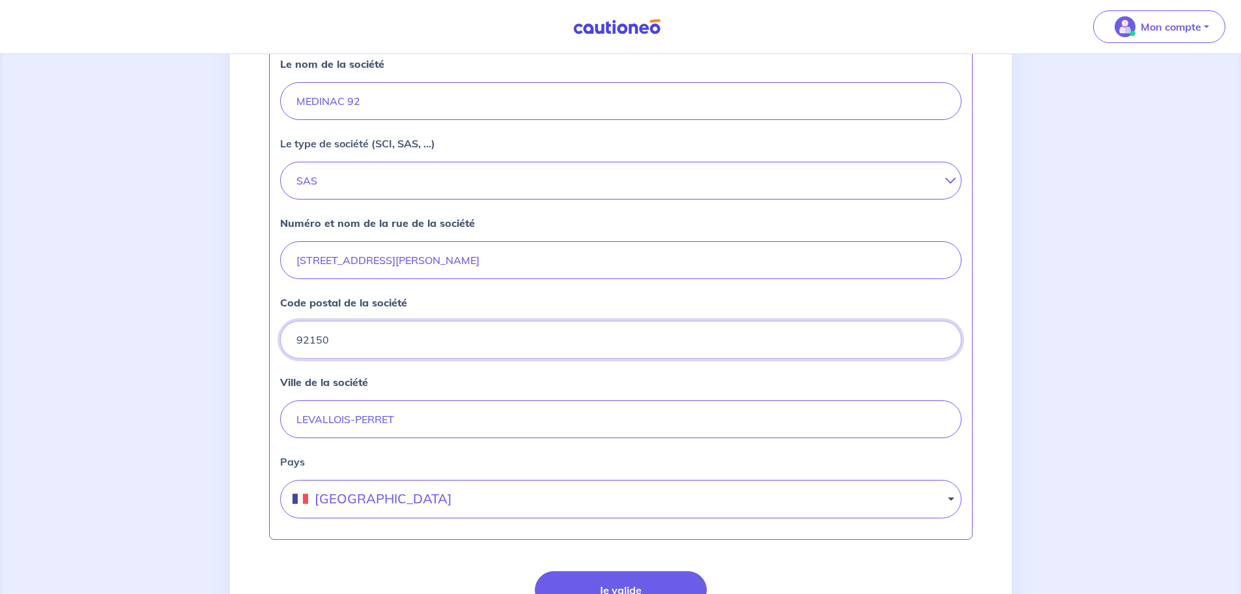
type input "92150"
click at [328, 420] on input "LEVALLOIS-PERRET" at bounding box center [621, 419] width 682 height 38
drag, startPoint x: 442, startPoint y: 424, endPoint x: 258, endPoint y: 395, distance: 186.6
click at [272, 399] on div "Le nom de la société MEDINAC 92 Le type de société (SCI, SAS, ...) SAS SARL EUR…" at bounding box center [621, 284] width 704 height 510
type input "suresnes"
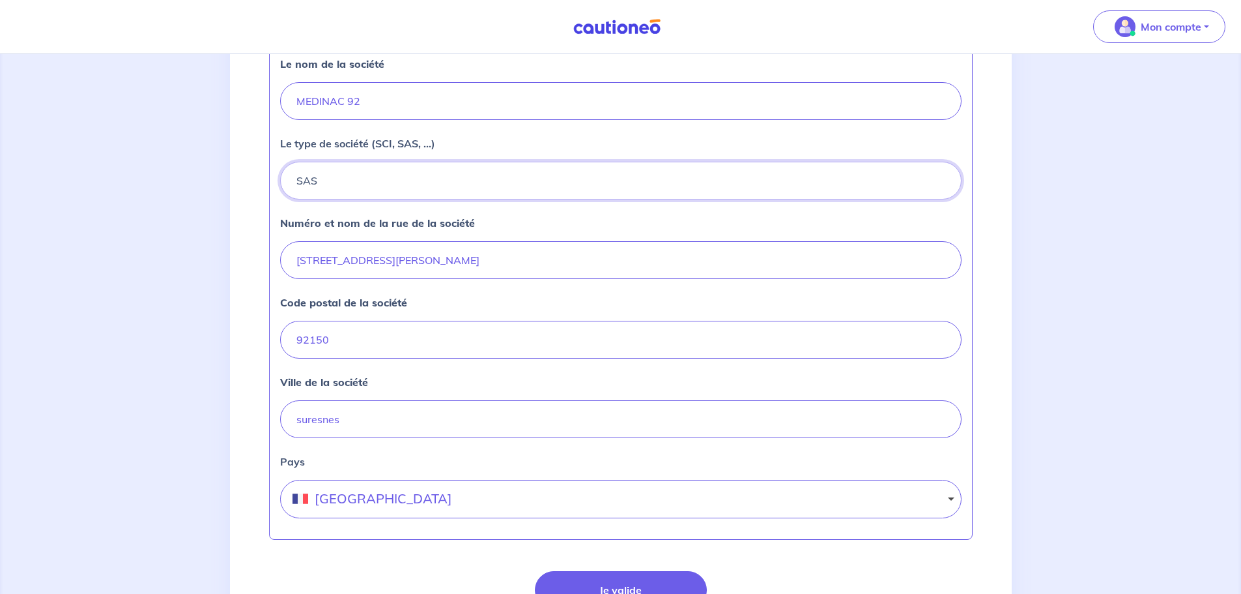
click at [361, 180] on button "SAS" at bounding box center [621, 181] width 682 height 38
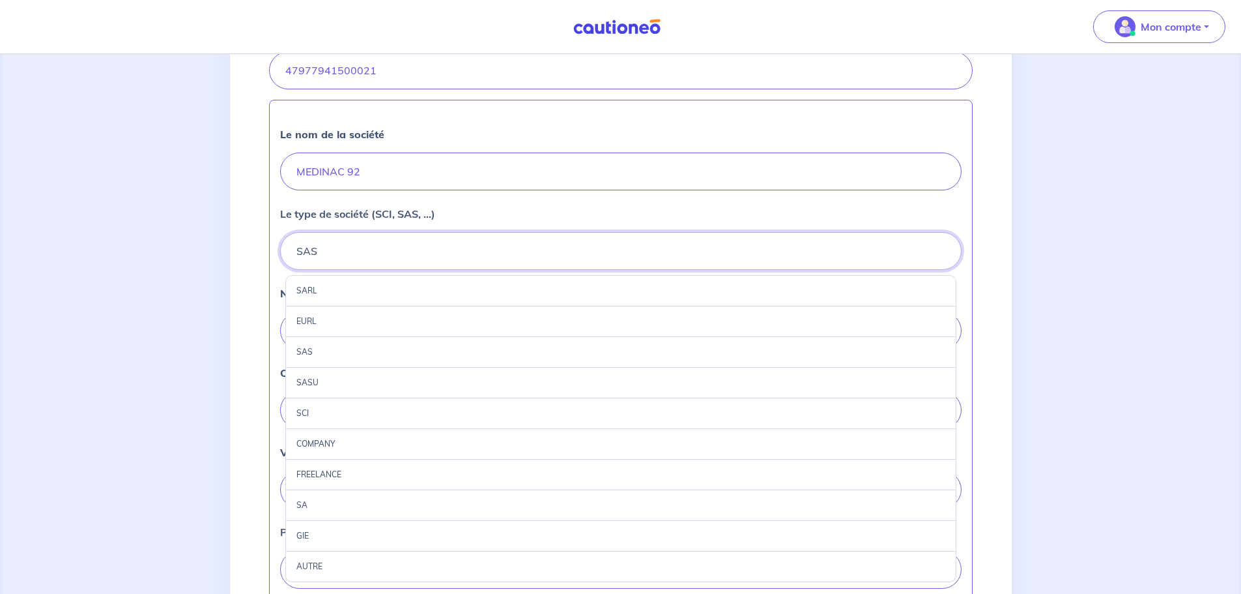
scroll to position [512, 0]
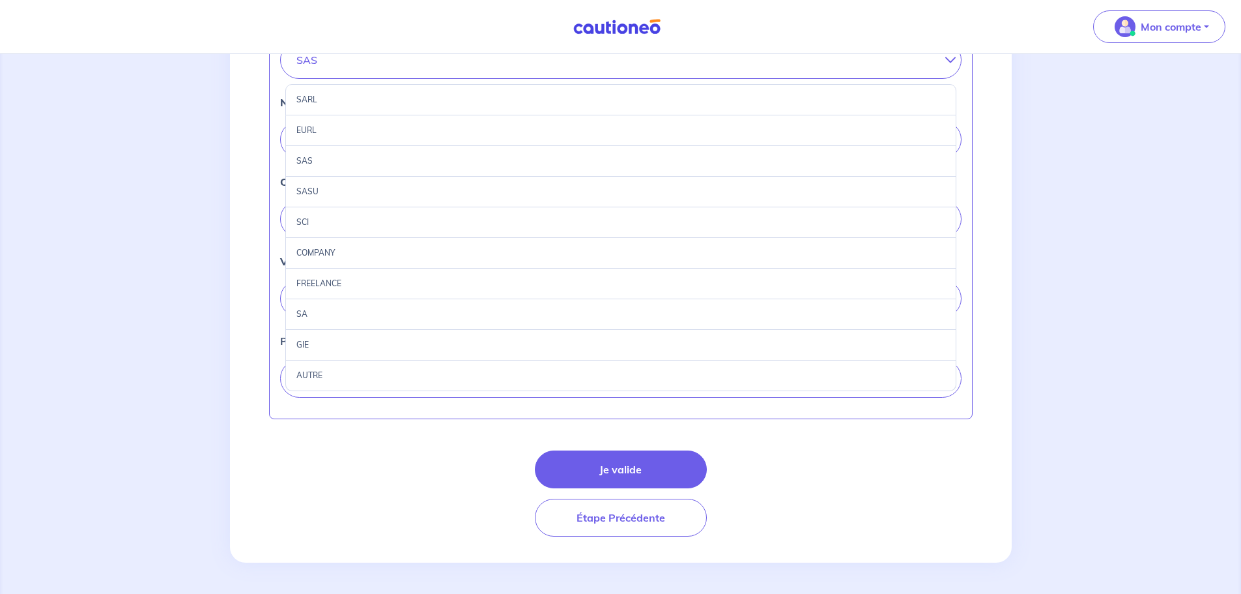
click at [327, 188] on div "SASU" at bounding box center [620, 192] width 671 height 31
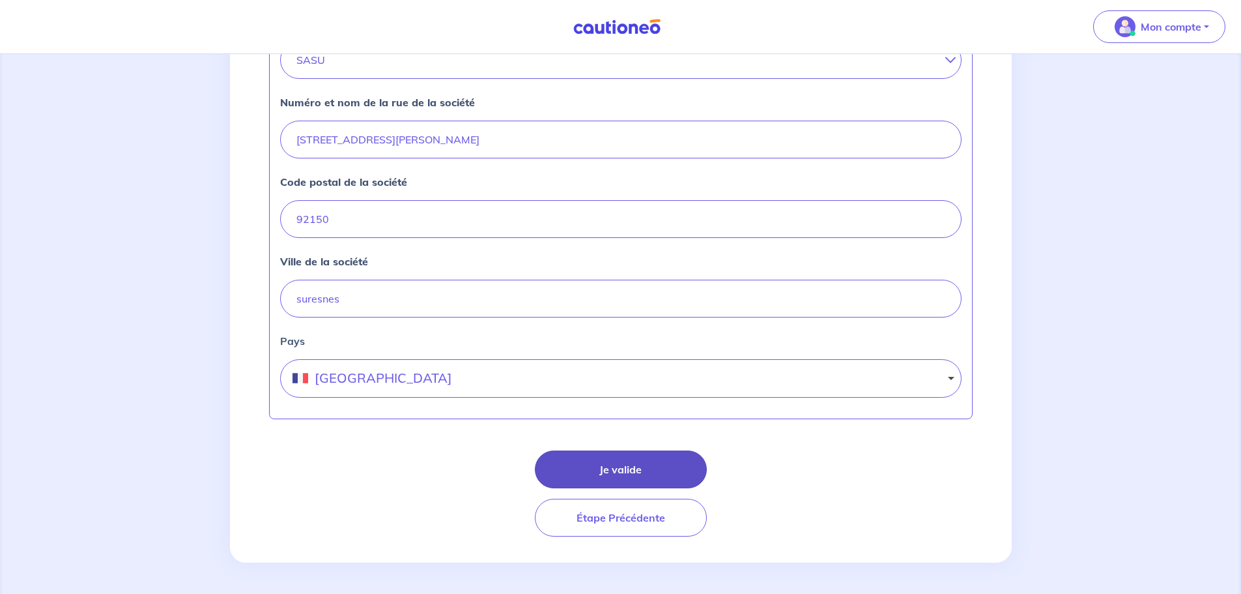
click at [605, 471] on button "Je valide" at bounding box center [621, 469] width 172 height 38
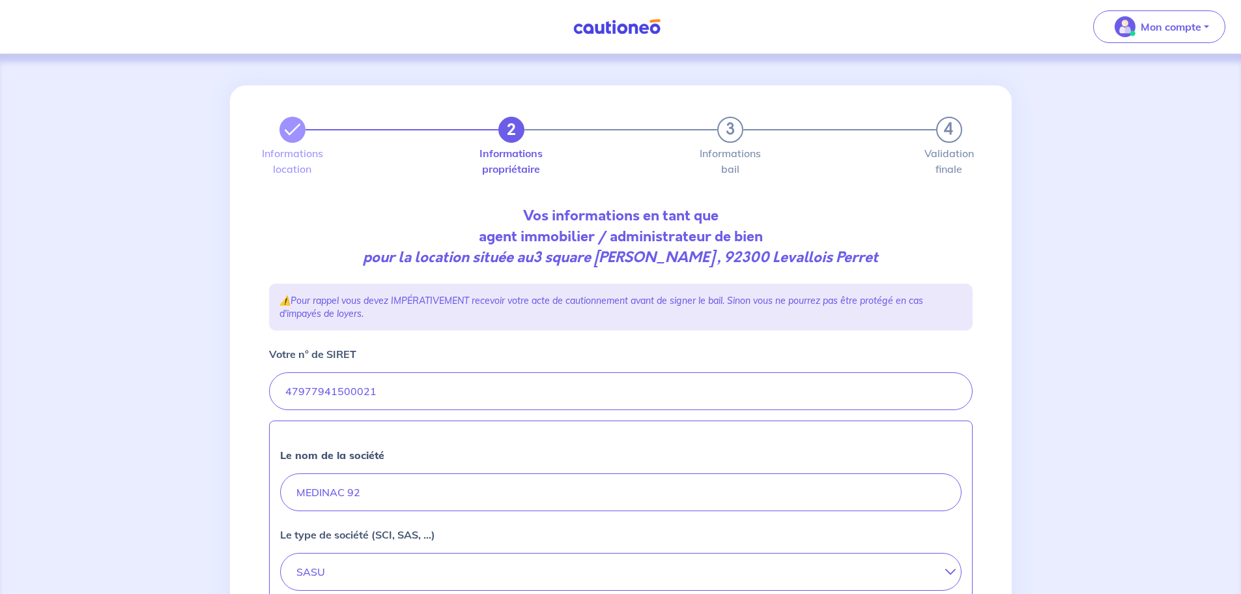
select select "FR"
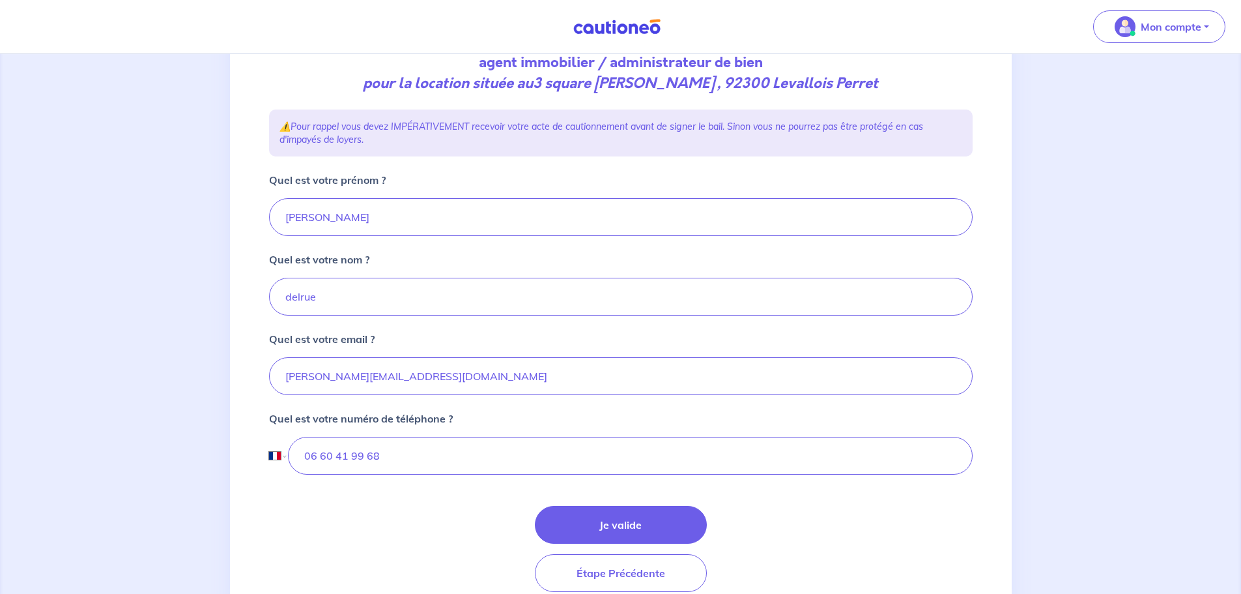
scroll to position [195, 0]
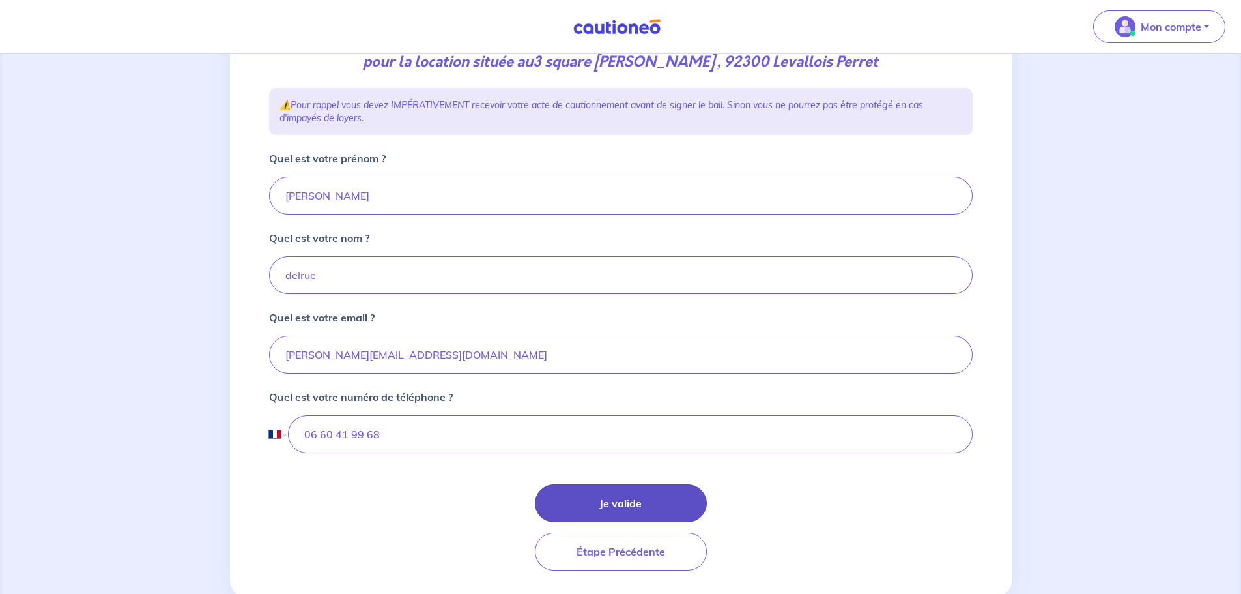
click at [650, 499] on button "Je valide" at bounding box center [621, 503] width 172 height 38
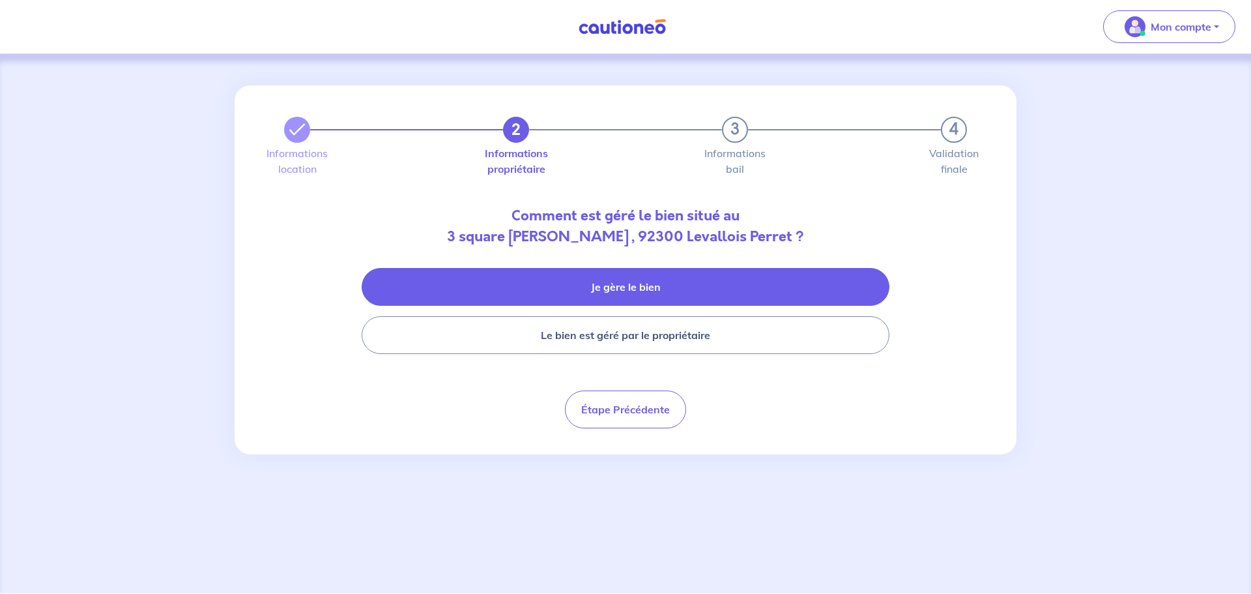
click at [693, 281] on button "Je gère le bien" at bounding box center [626, 287] width 528 height 38
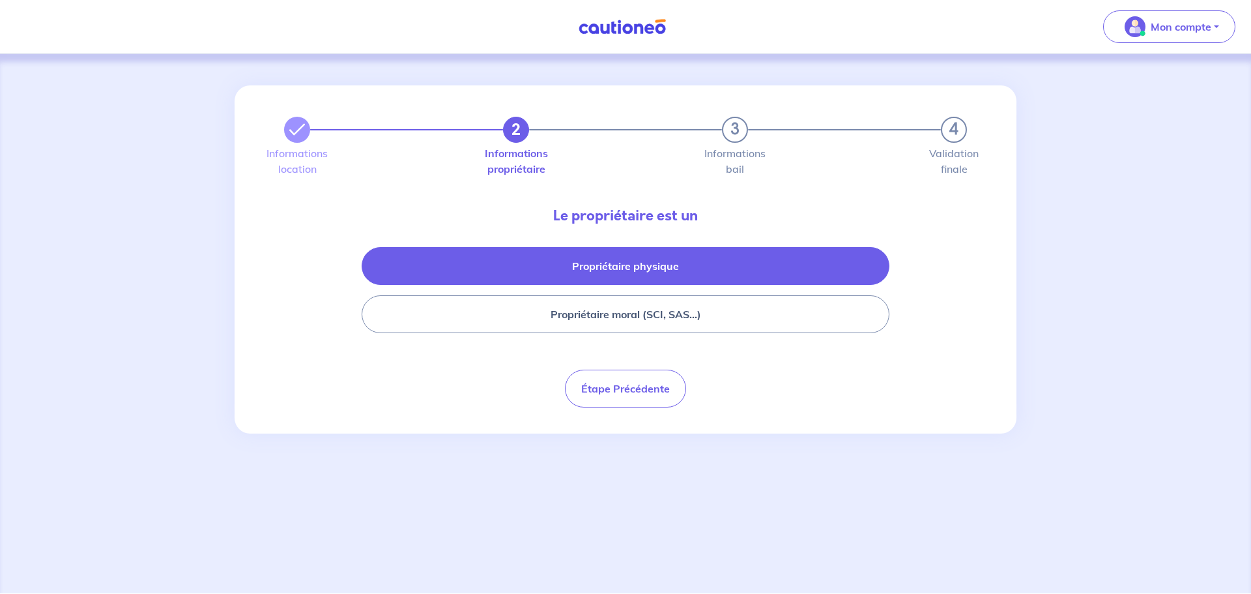
click at [656, 267] on button "Propriétaire physique" at bounding box center [626, 266] width 528 height 38
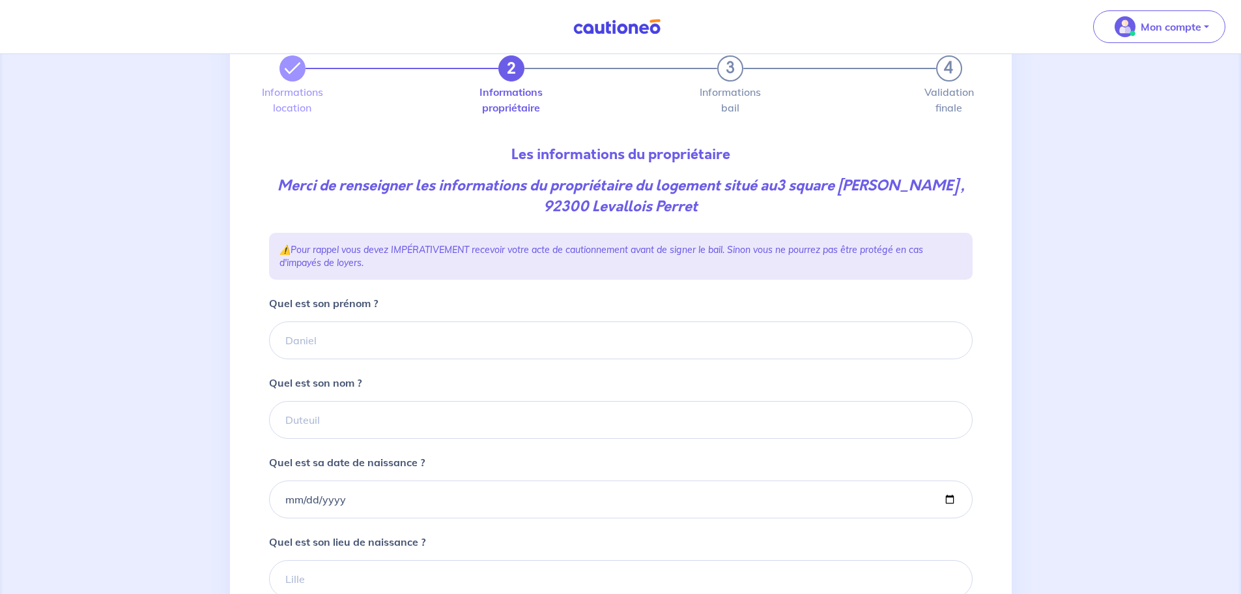
scroll to position [130, 0]
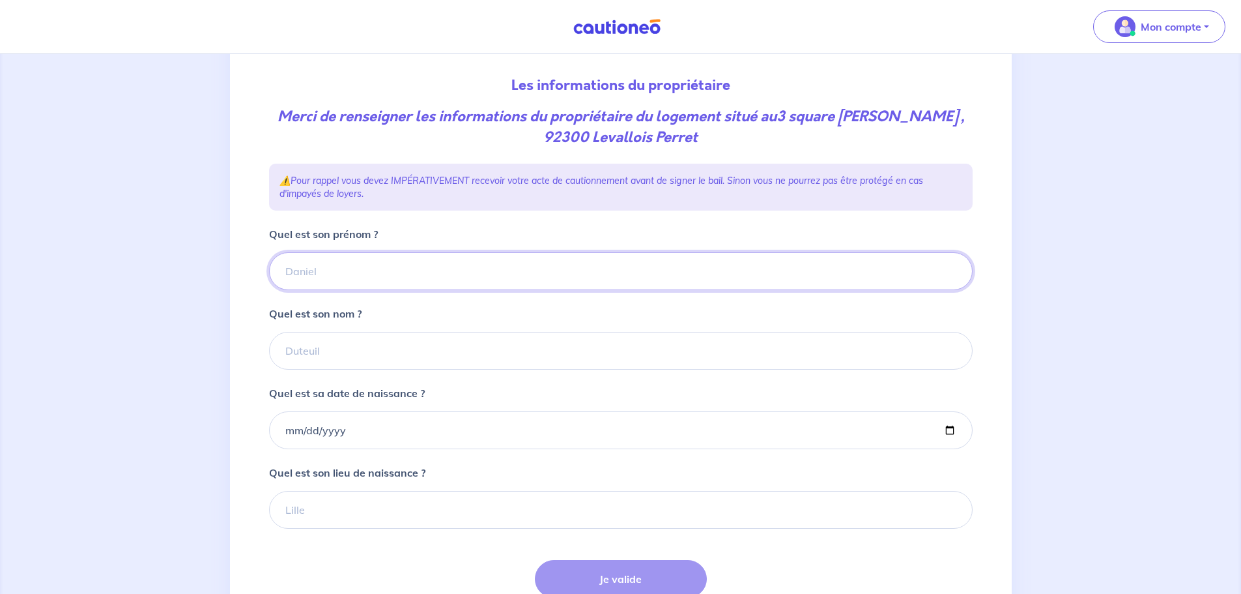
click at [329, 261] on input "Quel est son prénom ?" at bounding box center [621, 271] width 704 height 38
type input "Joel et Nicole"
click at [346, 362] on input "Quel est son nom ?" at bounding box center [621, 351] width 704 height 38
type input "TEISSEDRE"
drag, startPoint x: 378, startPoint y: 281, endPoint x: 308, endPoint y: 274, distance: 70.0
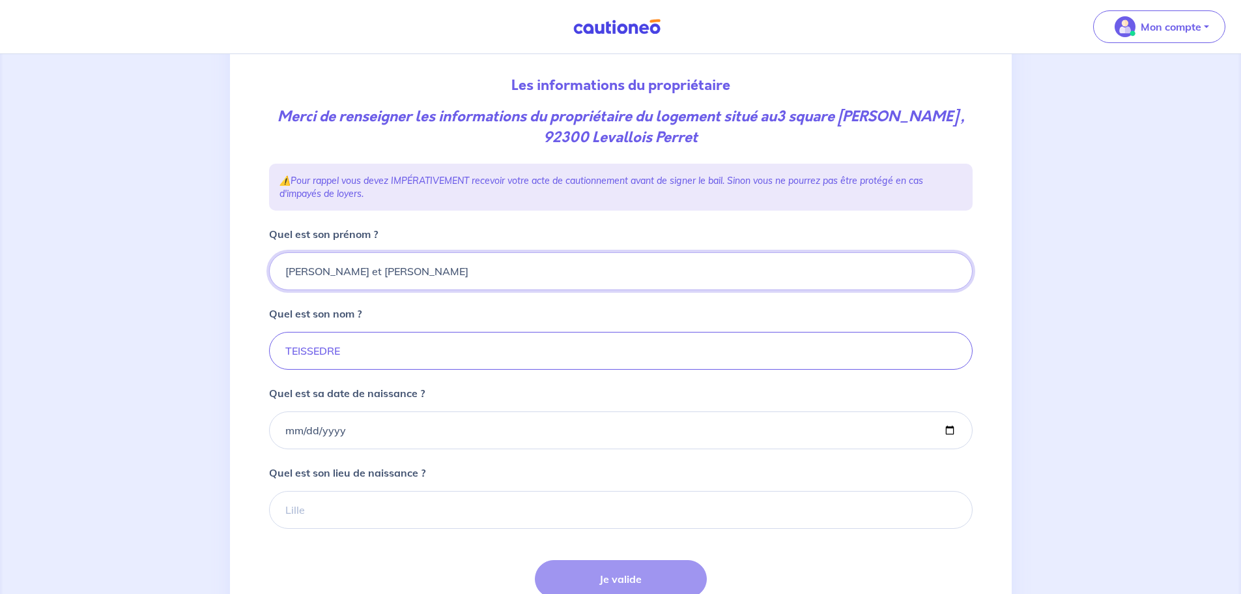
click at [308, 274] on input "Joel et Nicole" at bounding box center [621, 271] width 704 height 38
type input "Joel"
click at [304, 430] on input "Quel est sa date de naissance ?" at bounding box center [621, 430] width 704 height 38
click at [285, 432] on input "Quel est sa date de naissance ?" at bounding box center [621, 430] width 704 height 38
type input "1941-07-19"
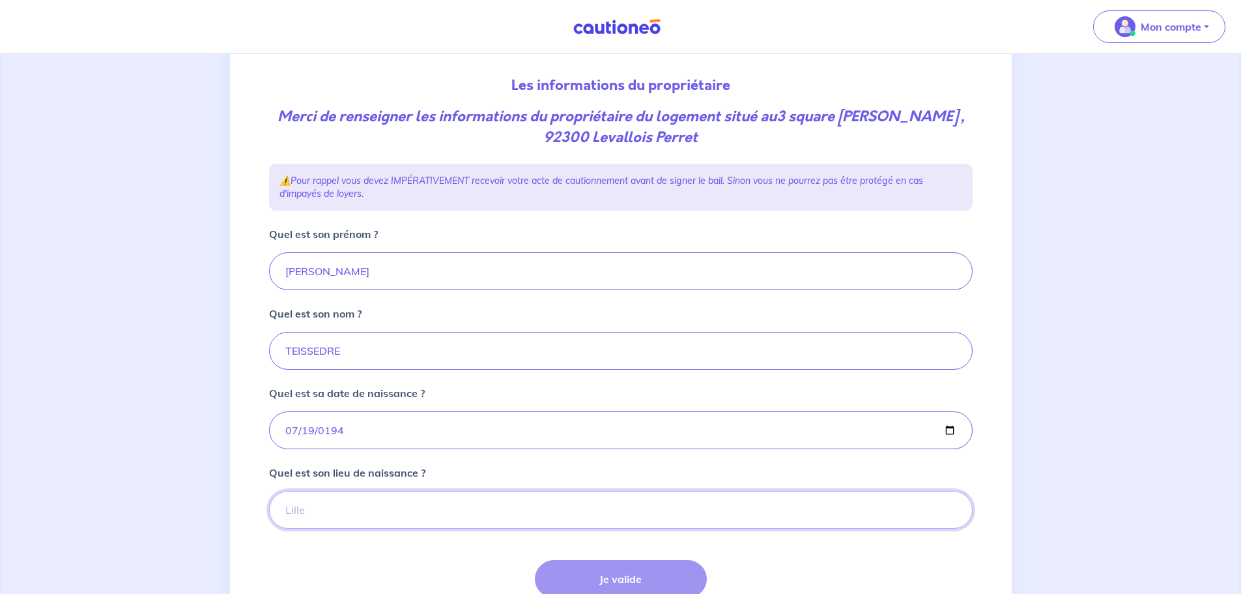
click at [322, 508] on input "Quel est son lieu de naissance ?" at bounding box center [621, 510] width 704 height 38
type input "montpellier"
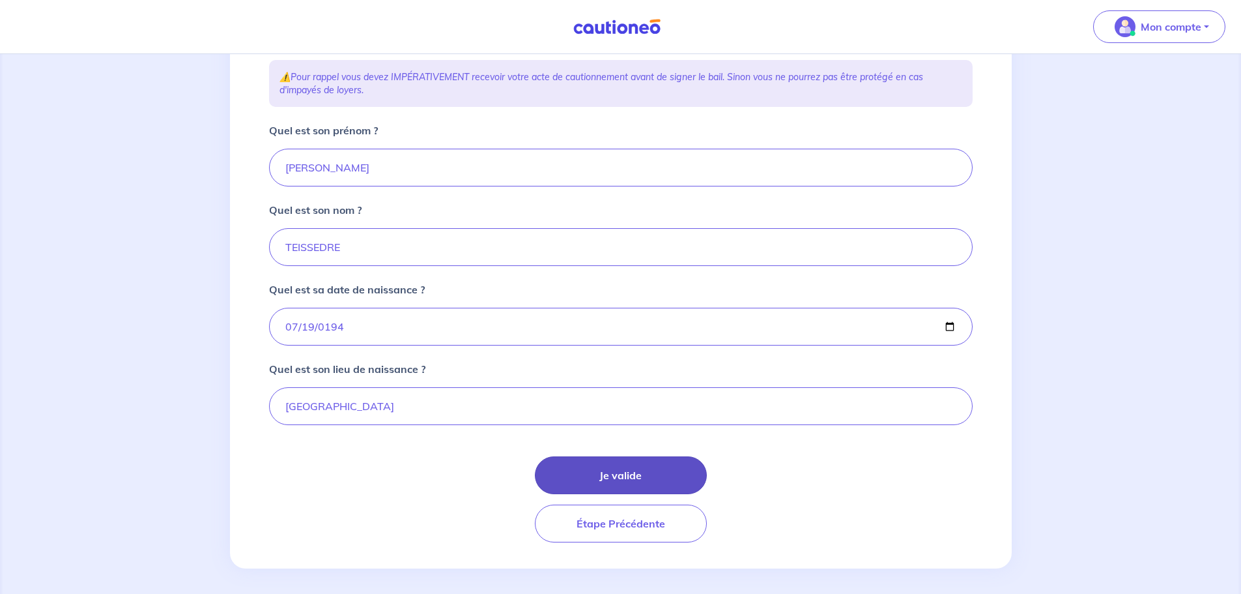
scroll to position [240, 0]
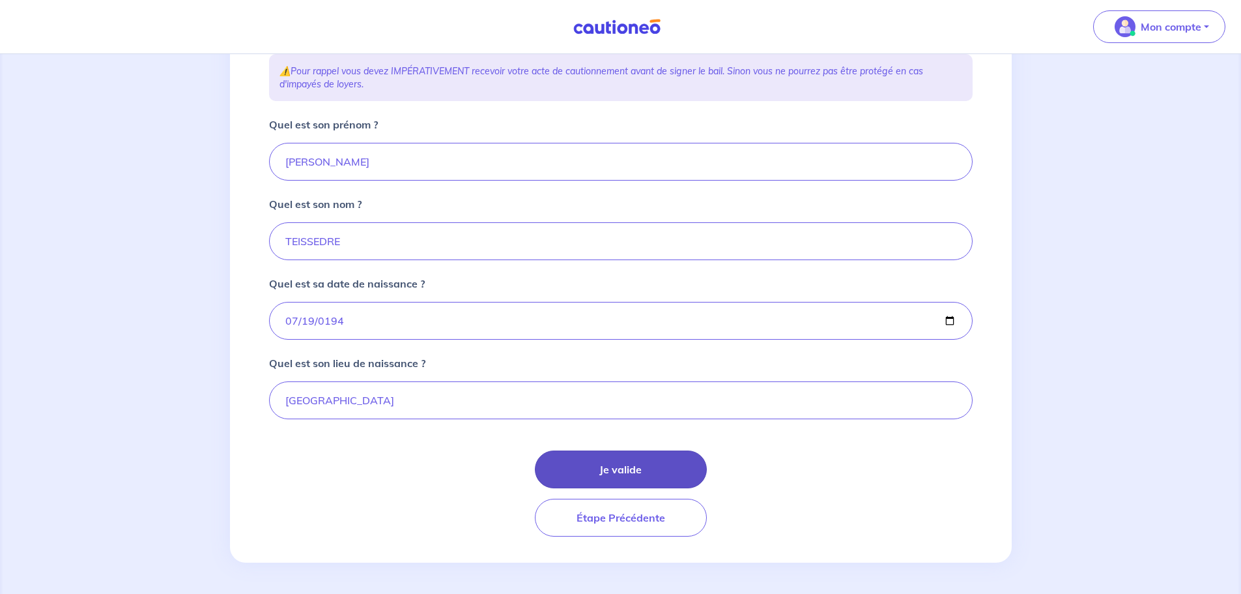
click at [617, 469] on button "Je valide" at bounding box center [621, 469] width 172 height 38
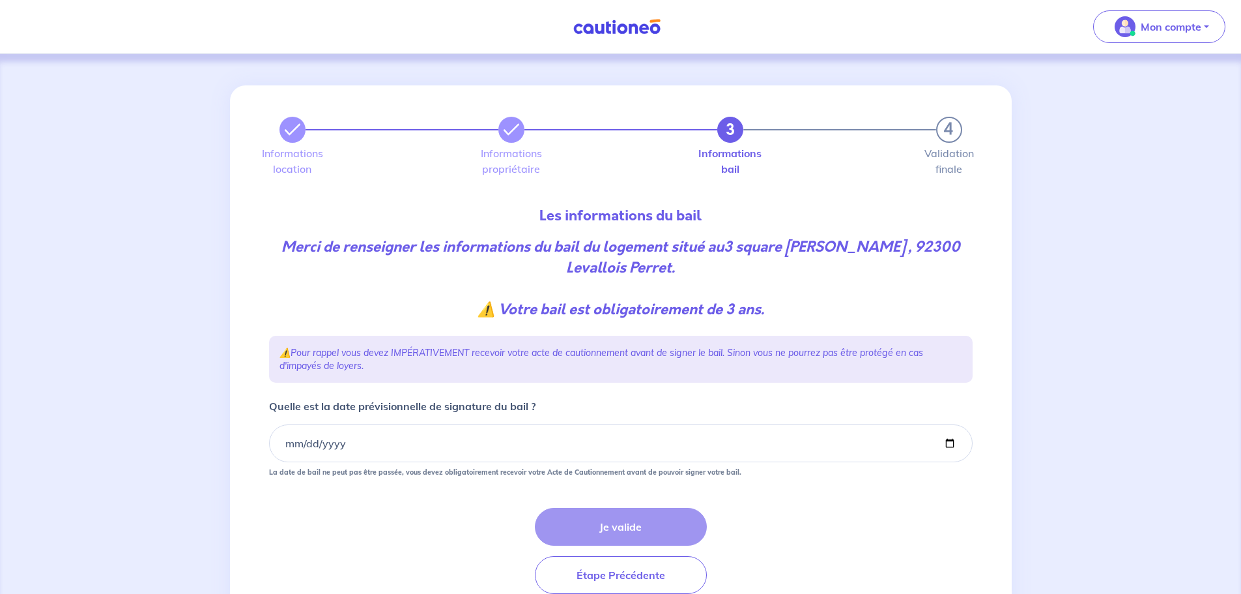
scroll to position [57, 0]
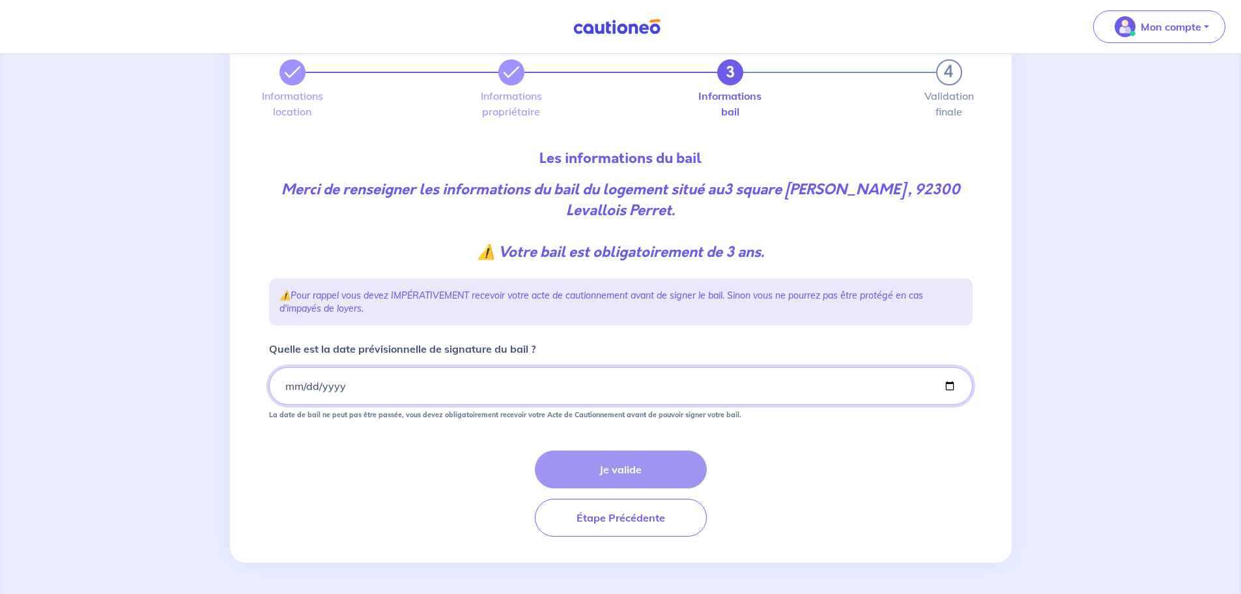
click at [371, 392] on input "Quelle est la date prévisionnelle de signature du bail ?" at bounding box center [621, 386] width 704 height 38
click at [944, 384] on input "Quelle est la date prévisionnelle de signature du bail ?" at bounding box center [621, 386] width 704 height 38
type input "2025-08-25"
click at [641, 464] on button "Je valide" at bounding box center [621, 469] width 172 height 38
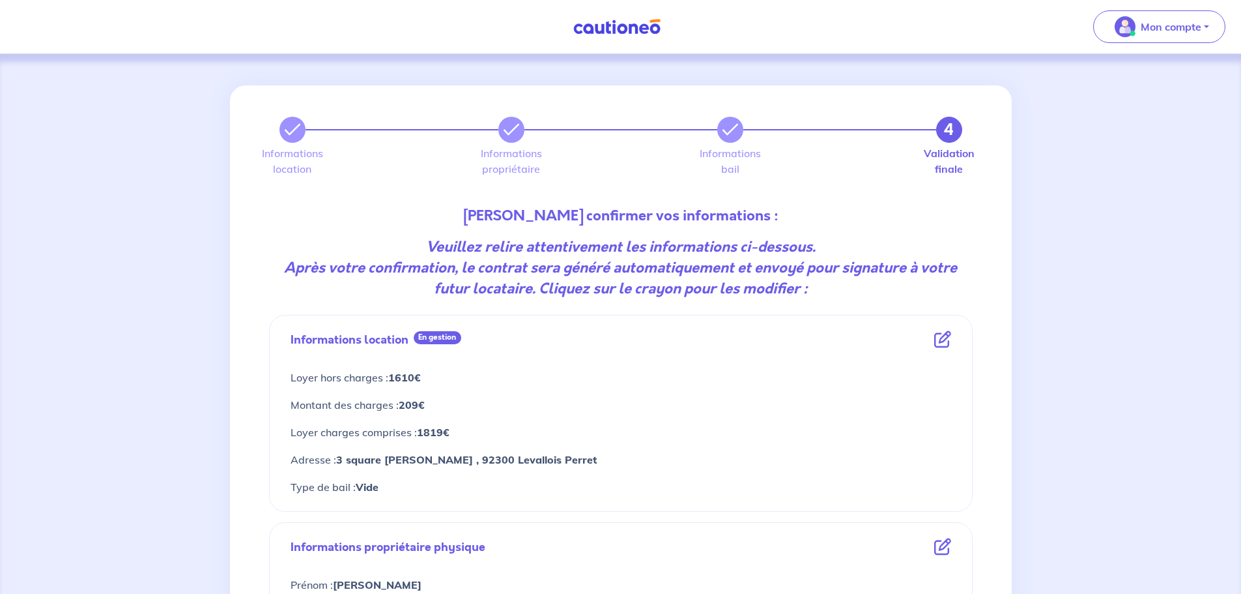
scroll to position [472, 0]
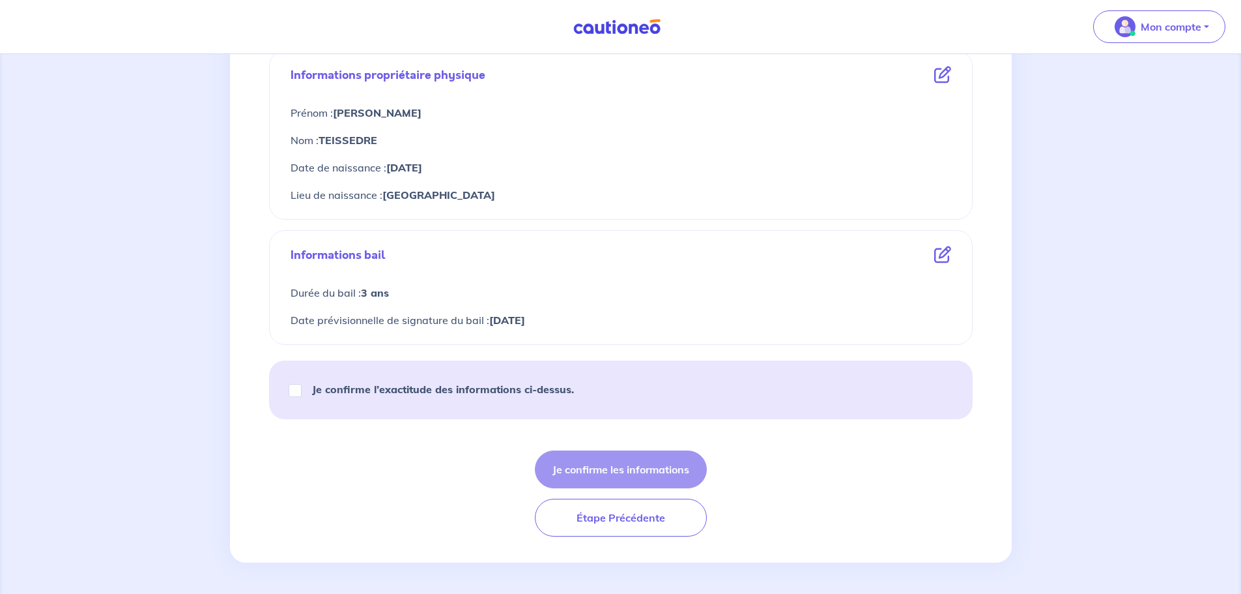
click at [302, 392] on div "Je confirme l’exactitude des informations ci-dessus." at bounding box center [437, 389] width 305 height 36
click at [298, 394] on input "Je confirme l’exactitude des informations ci-dessus." at bounding box center [295, 390] width 13 height 13
checkbox input "true"
click at [647, 465] on button "Je confirme les informations" at bounding box center [621, 469] width 172 height 38
